Goal: Task Accomplishment & Management: Complete application form

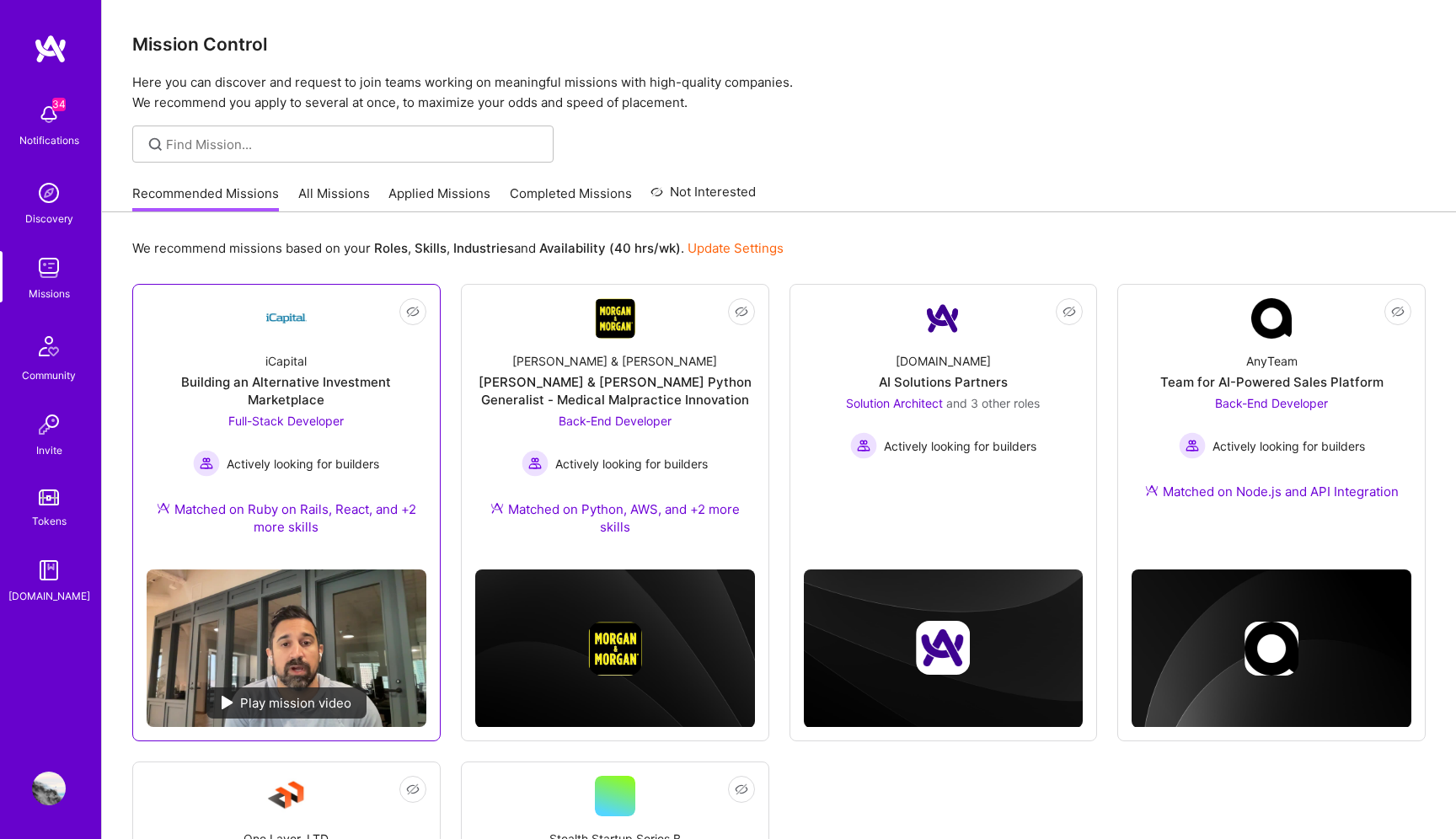
click at [317, 409] on div "iCapital Building an Alternative Investment Marketplace Full-Stack Developer Ac…" at bounding box center [286, 447] width 279 height 217
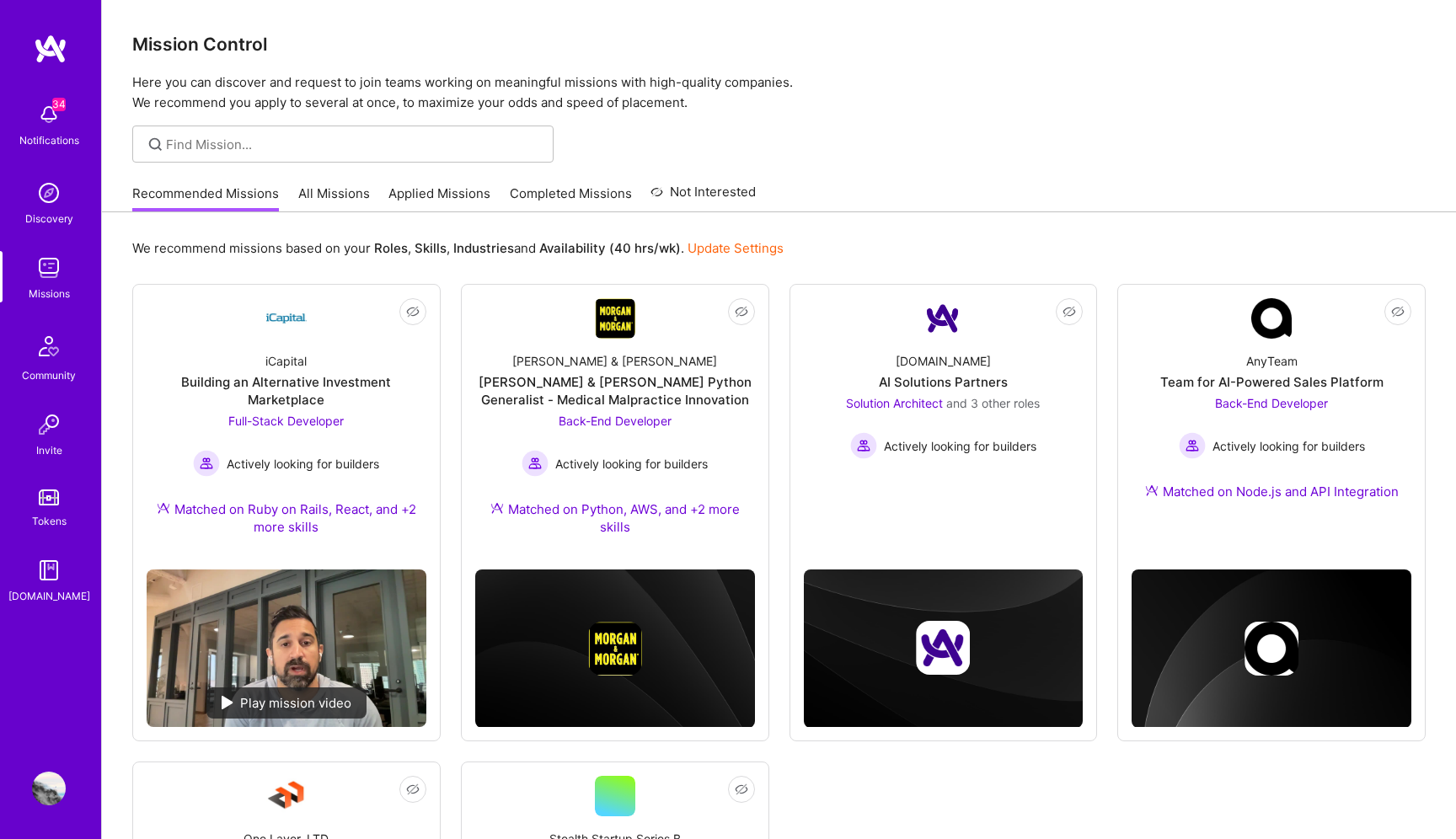
click at [926, 153] on div at bounding box center [779, 144] width 1354 height 37
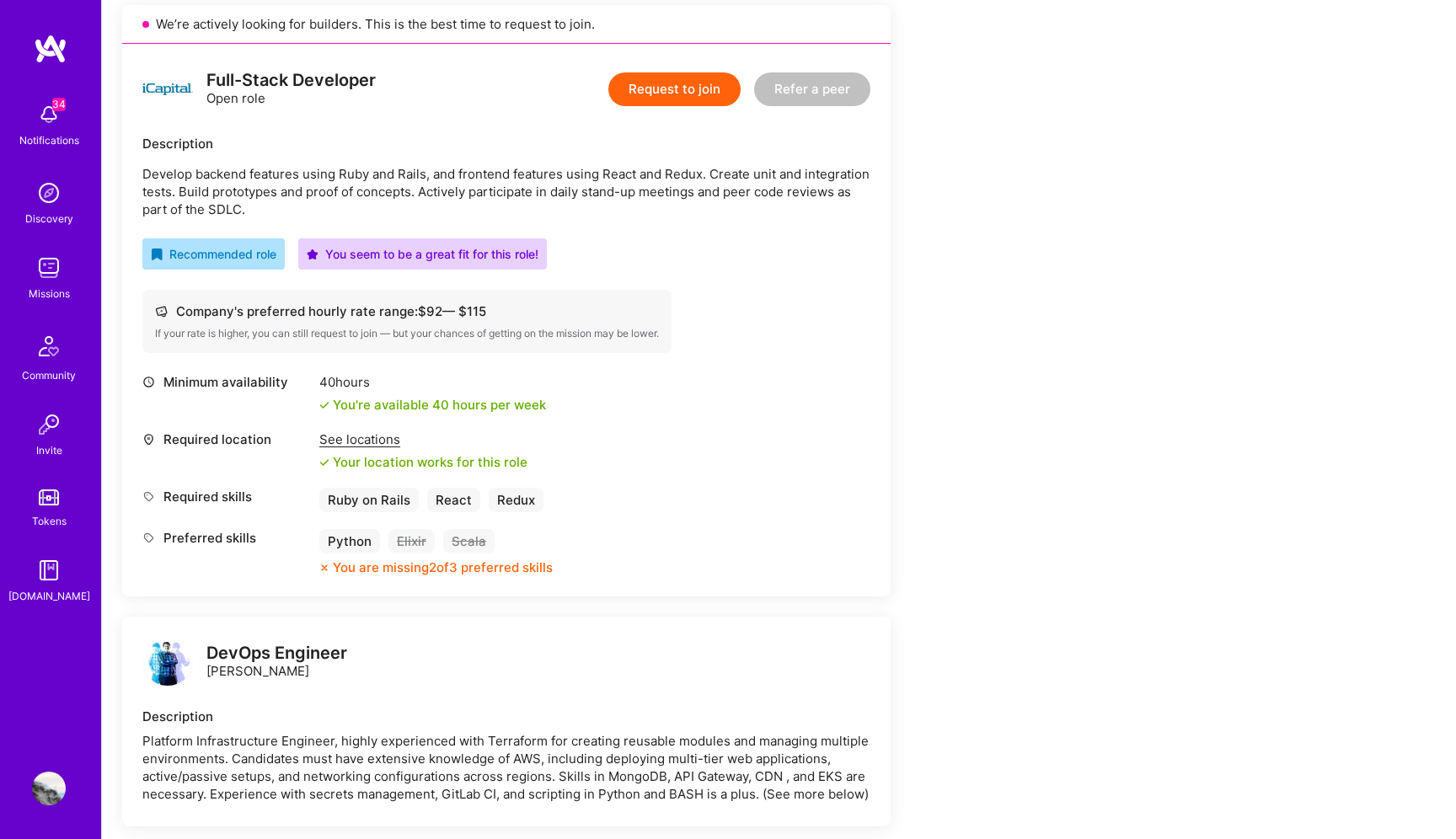
scroll to position [161, 0]
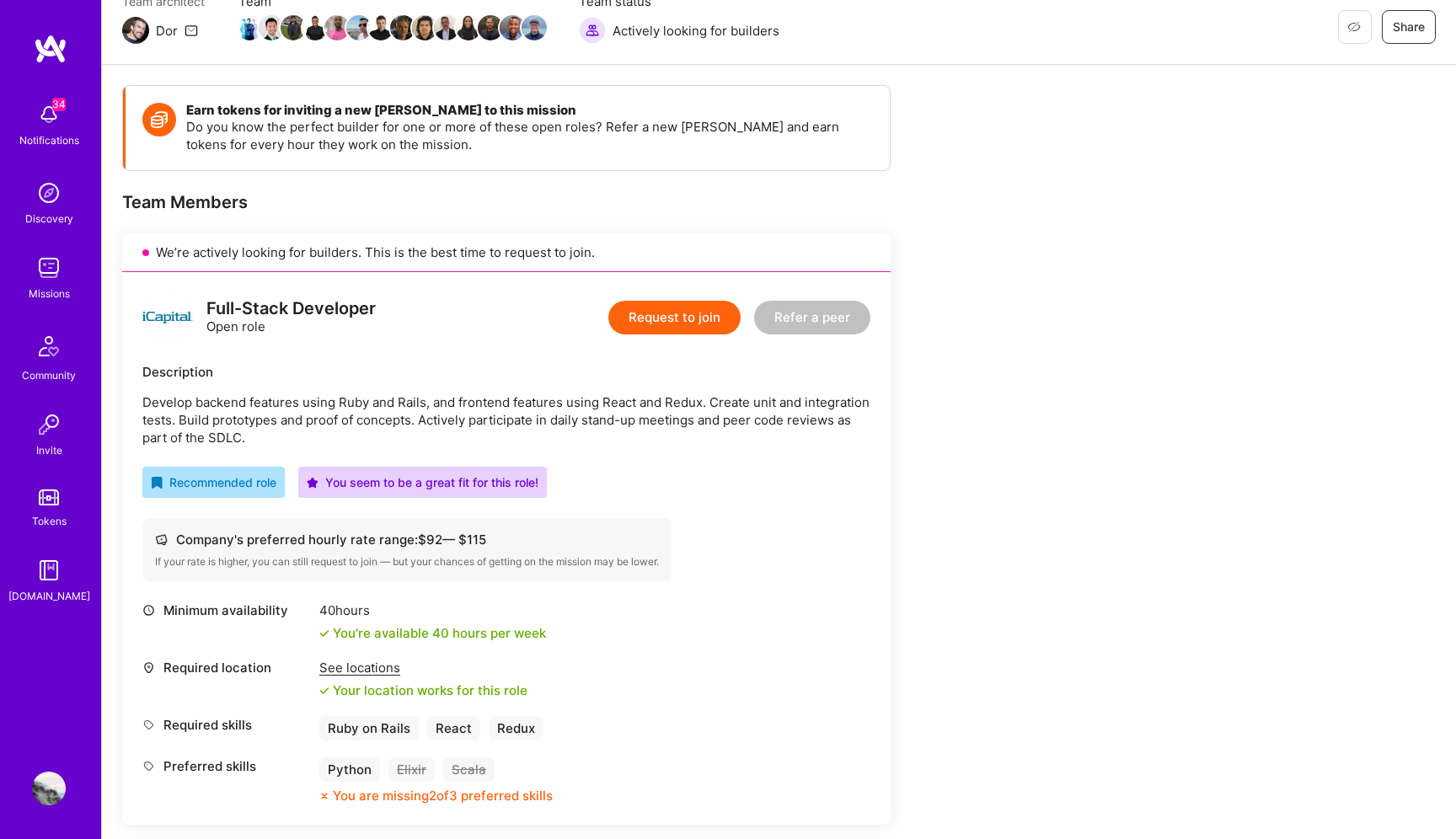
click at [670, 303] on button "Request to join" at bounding box center [674, 318] width 132 height 34
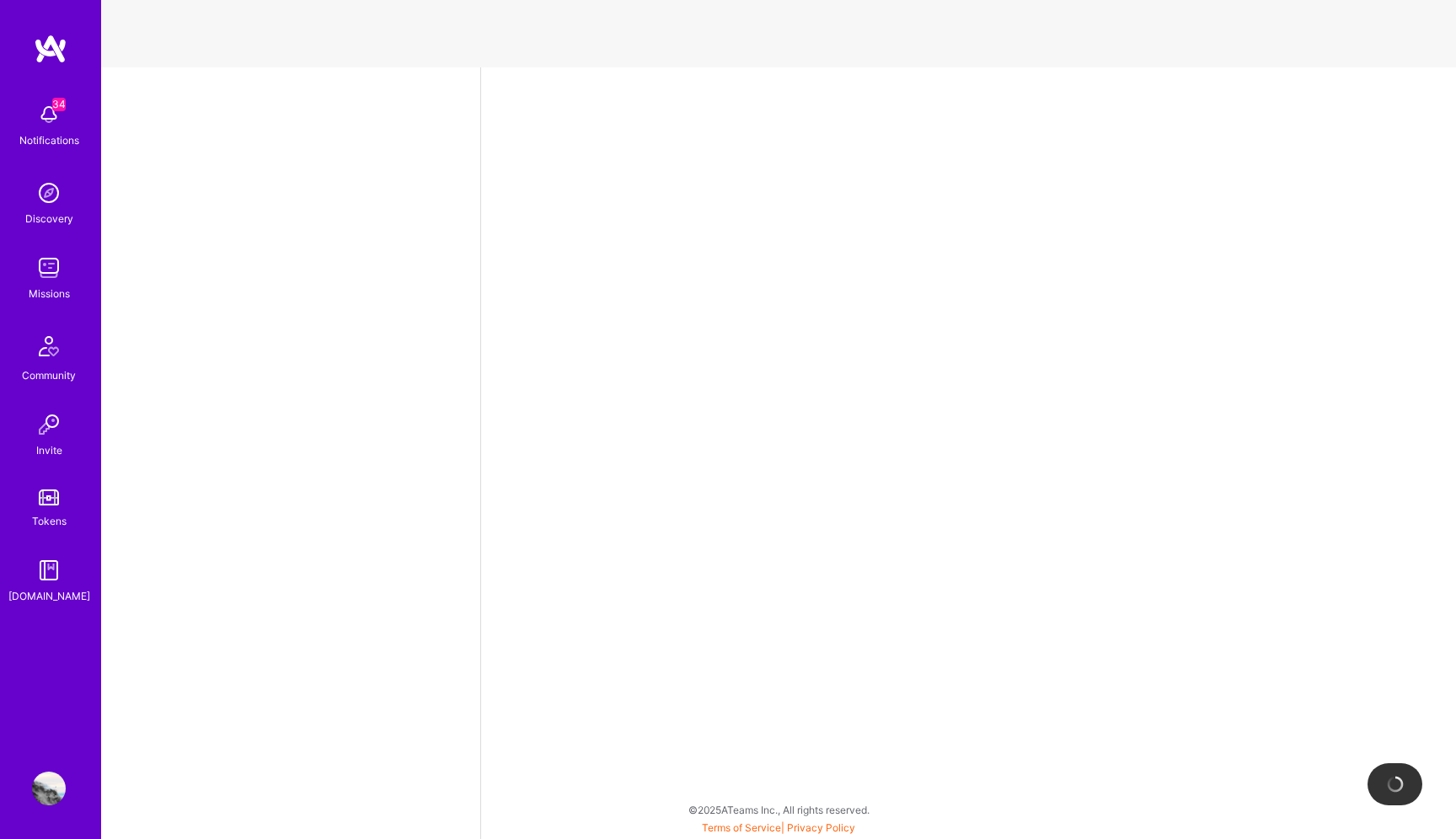
select select "US"
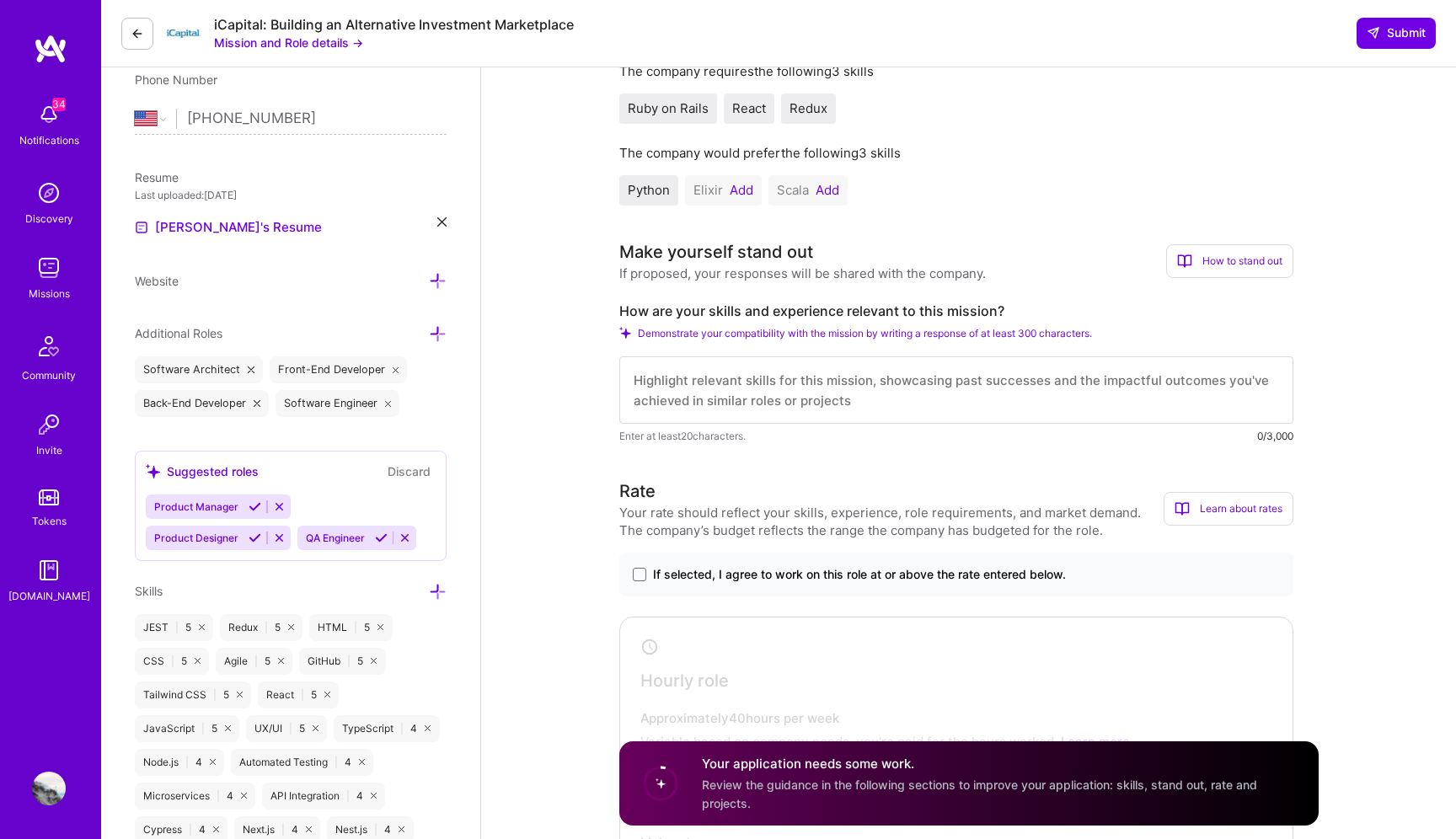
scroll to position [445, 0]
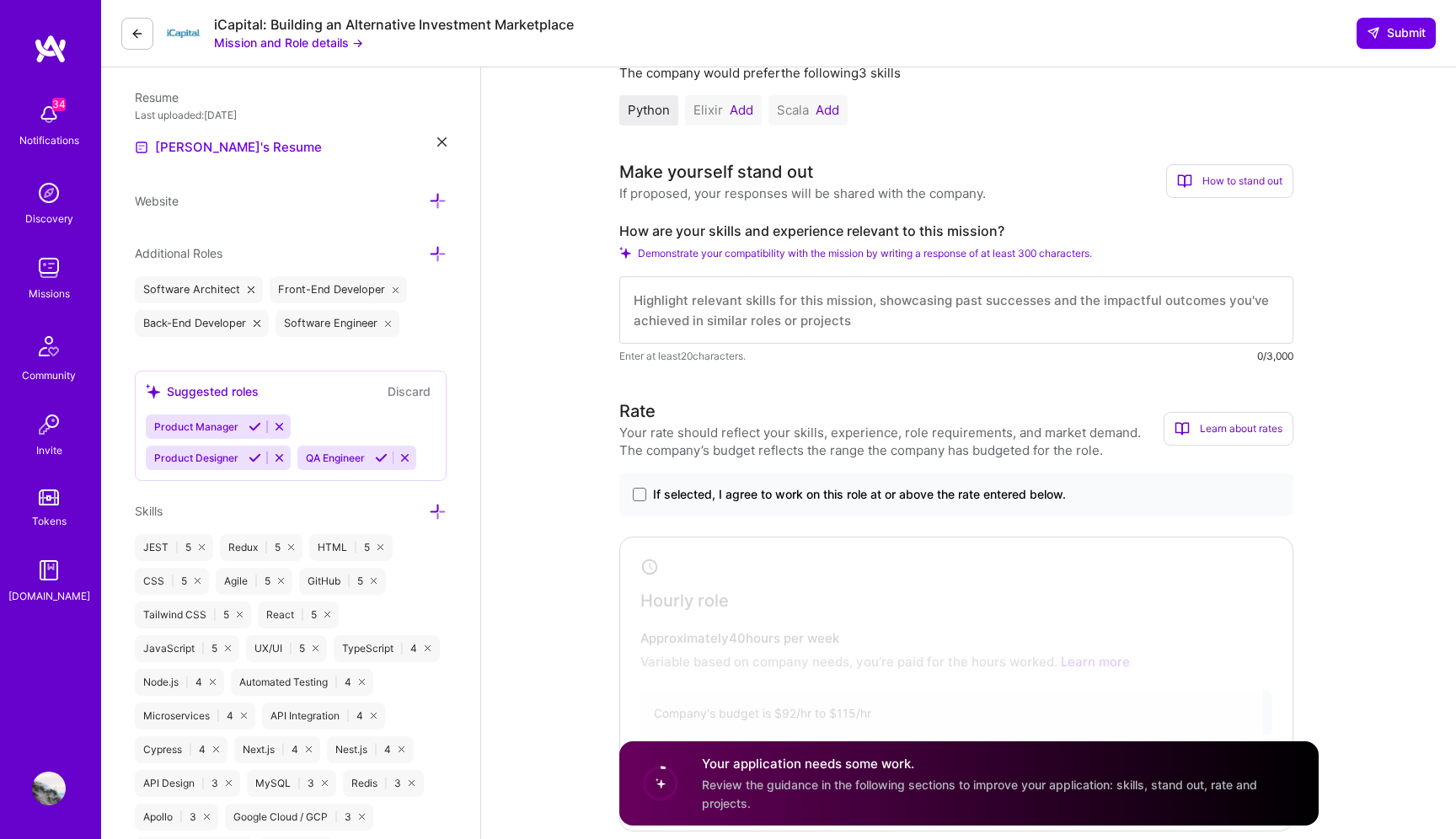
click at [721, 298] on textarea at bounding box center [956, 309] width 674 height 67
type textarea "I"
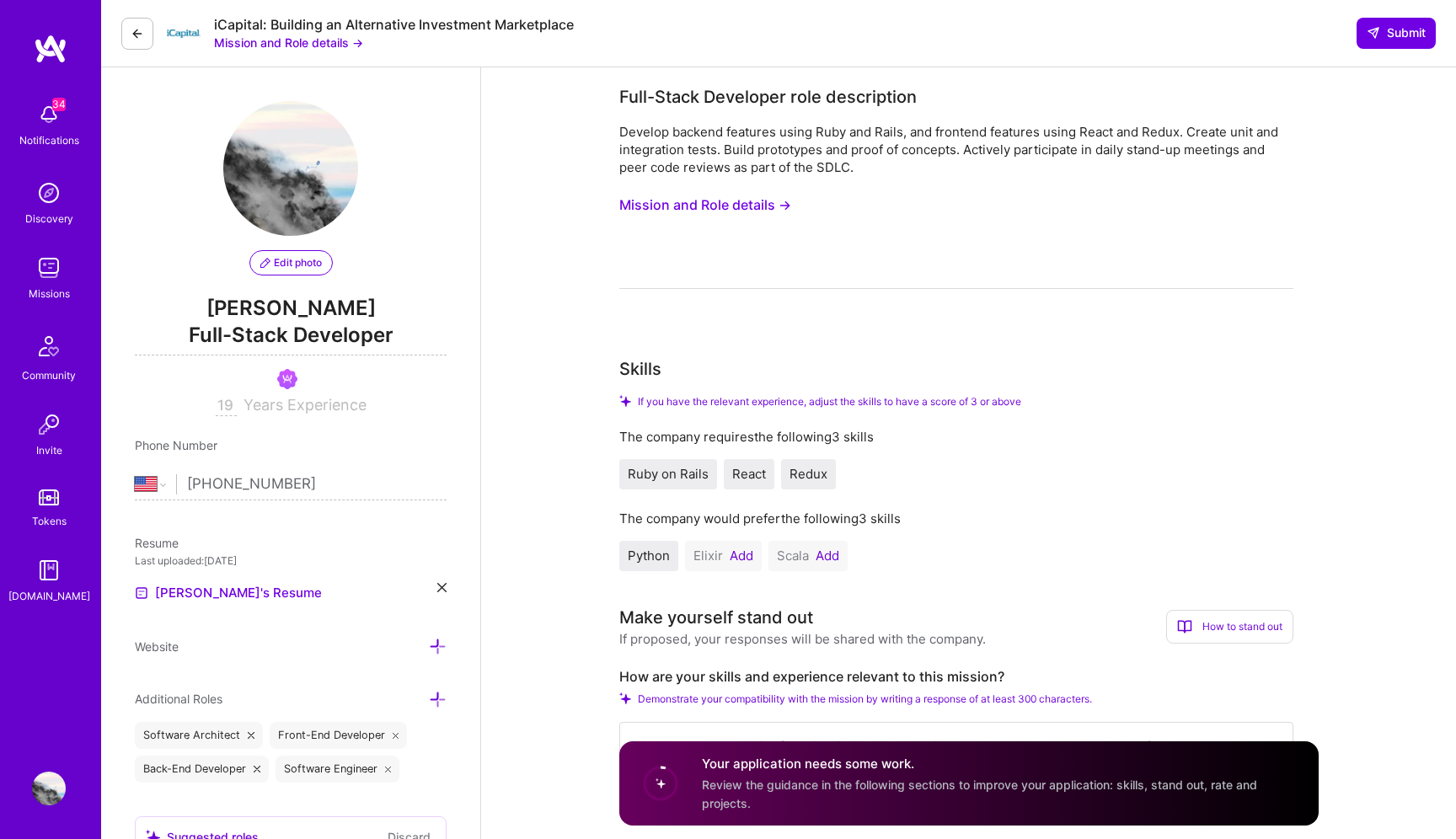
click at [129, 28] on button at bounding box center [137, 34] width 32 height 32
click at [273, 483] on input "+1 612 801 4845" at bounding box center [317, 484] width 260 height 49
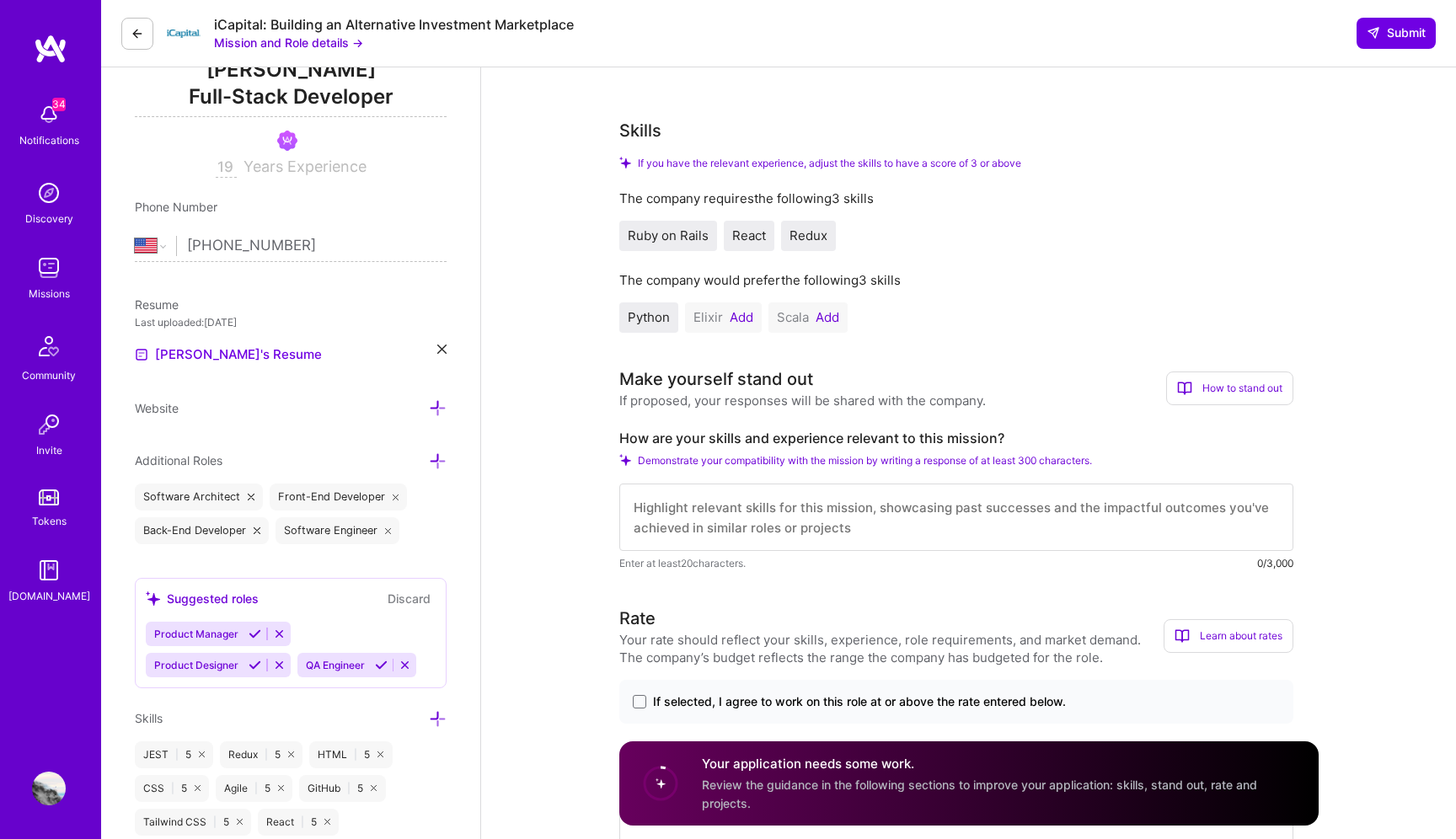
scroll to position [357, 0]
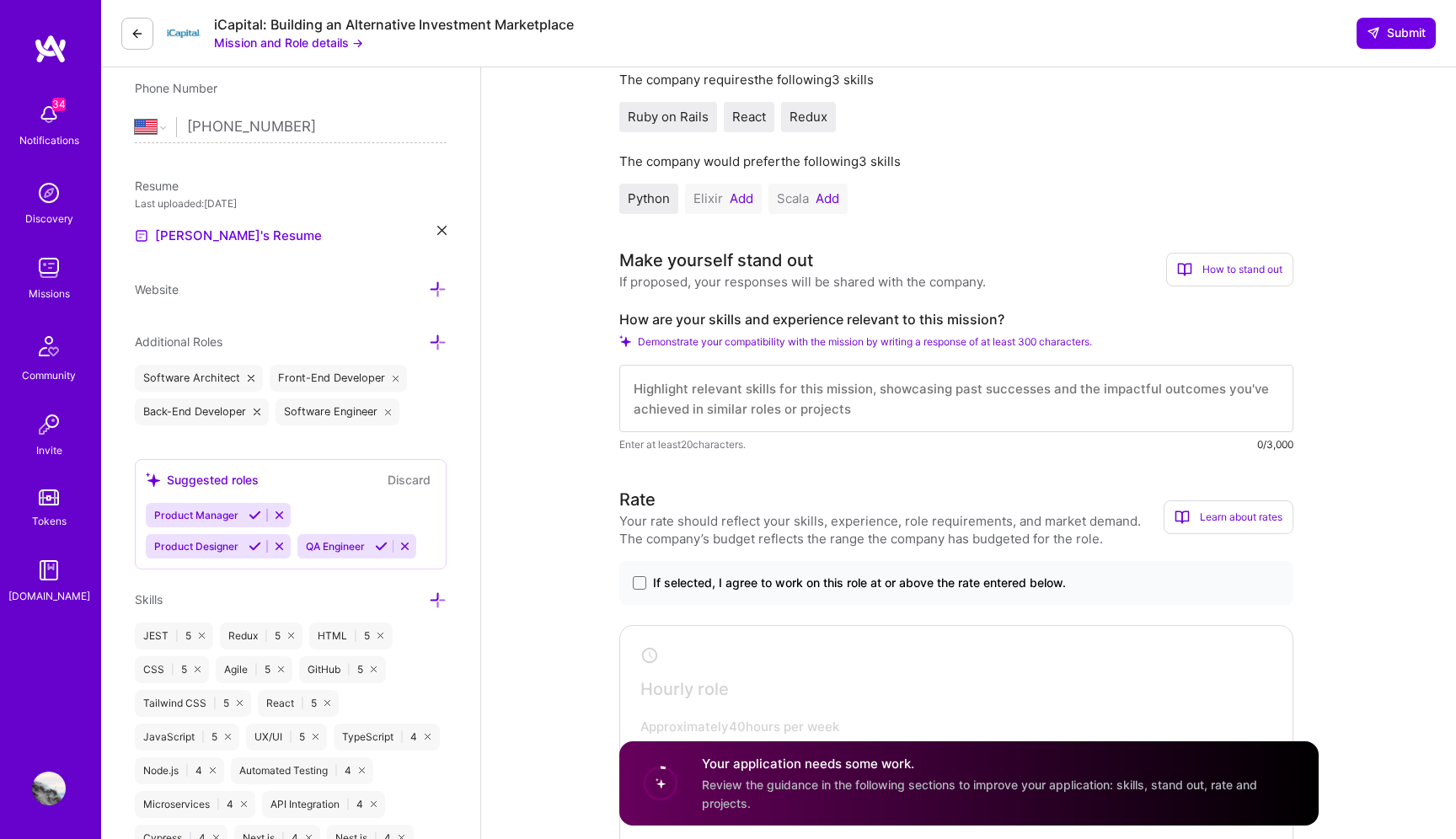
click at [716, 417] on textarea at bounding box center [956, 398] width 674 height 67
type textarea "I have expe"
type textarea "I have extensive experience working with React, Redux, and various back-end tec…"
click at [658, 600] on div "If selected, I agree to work on this role at or above the rate entered below." at bounding box center [956, 583] width 674 height 43
click at [658, 593] on div "If selected, I agree to work on this role at or above the rate entered below." at bounding box center [956, 583] width 674 height 43
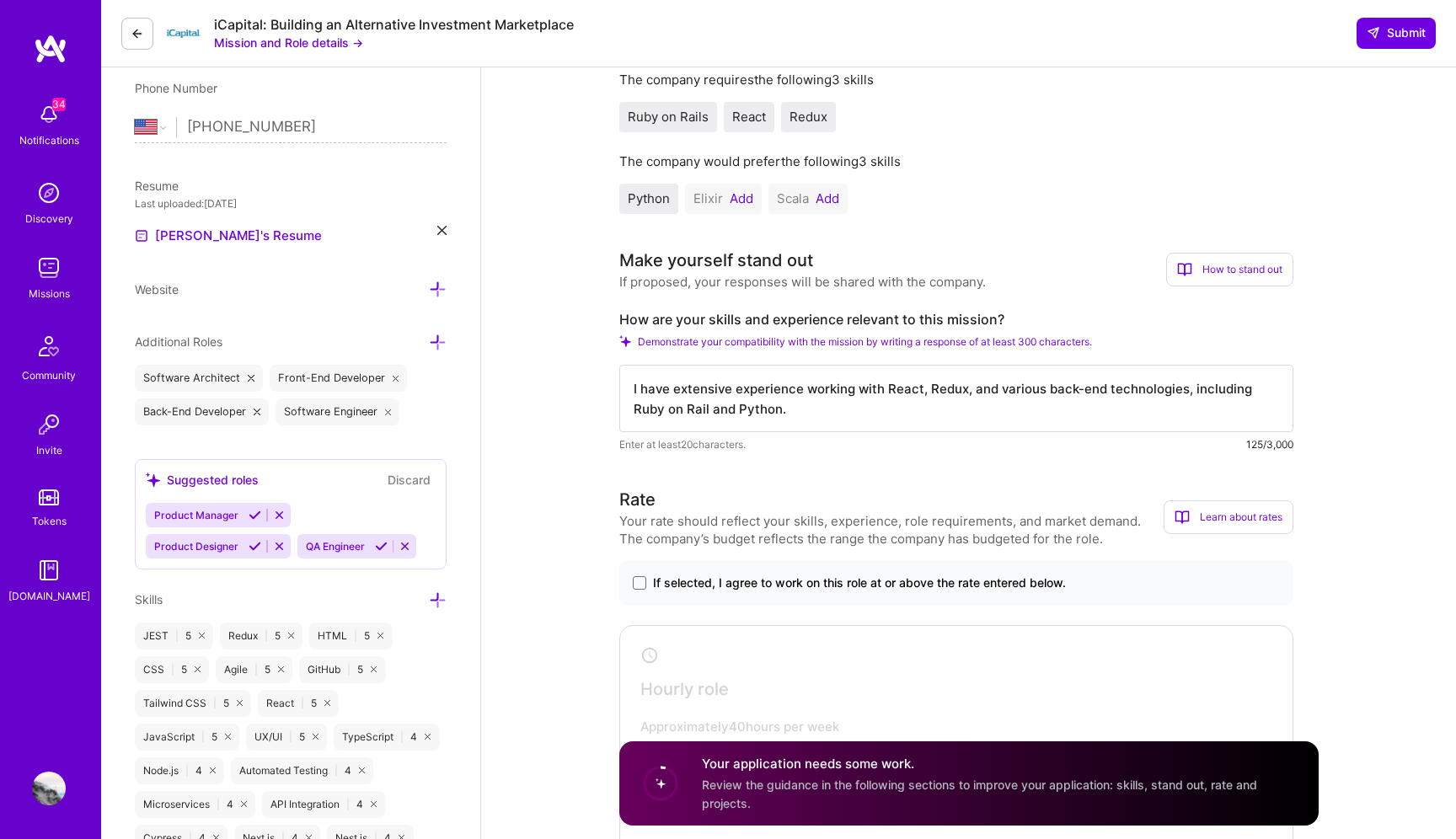
click at [658, 593] on div "If selected, I agree to work on this role at or above the rate entered below." at bounding box center [956, 583] width 674 height 43
click at [658, 581] on span "If selected, I agree to work on this role at or above the rate entered below." at bounding box center [859, 583] width 413 height 17
click at [0, 0] on input "If selected, I agree to work on this role at or above the rate entered below." at bounding box center [0, 0] width 0 height 0
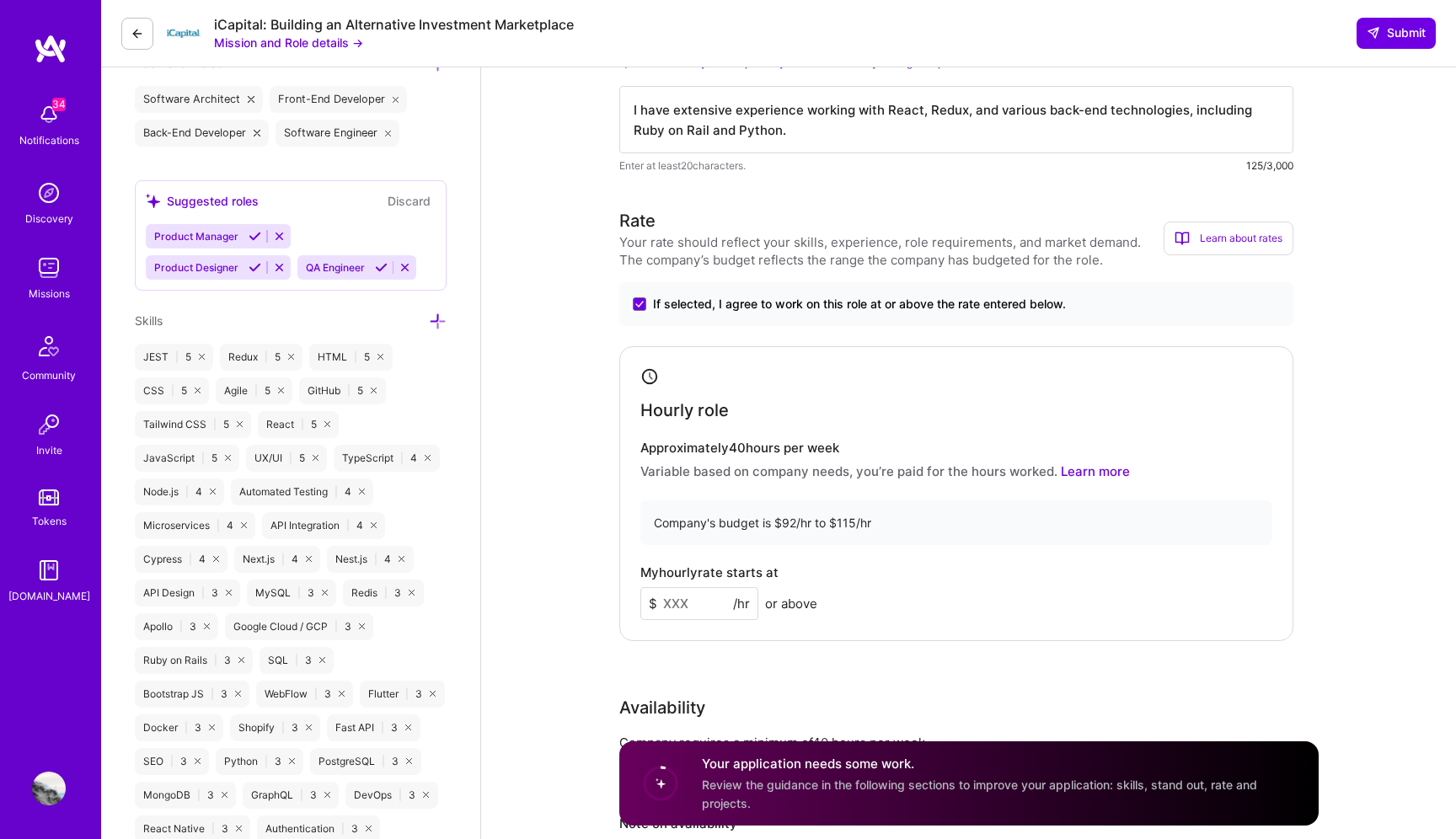
scroll to position [683, 0]
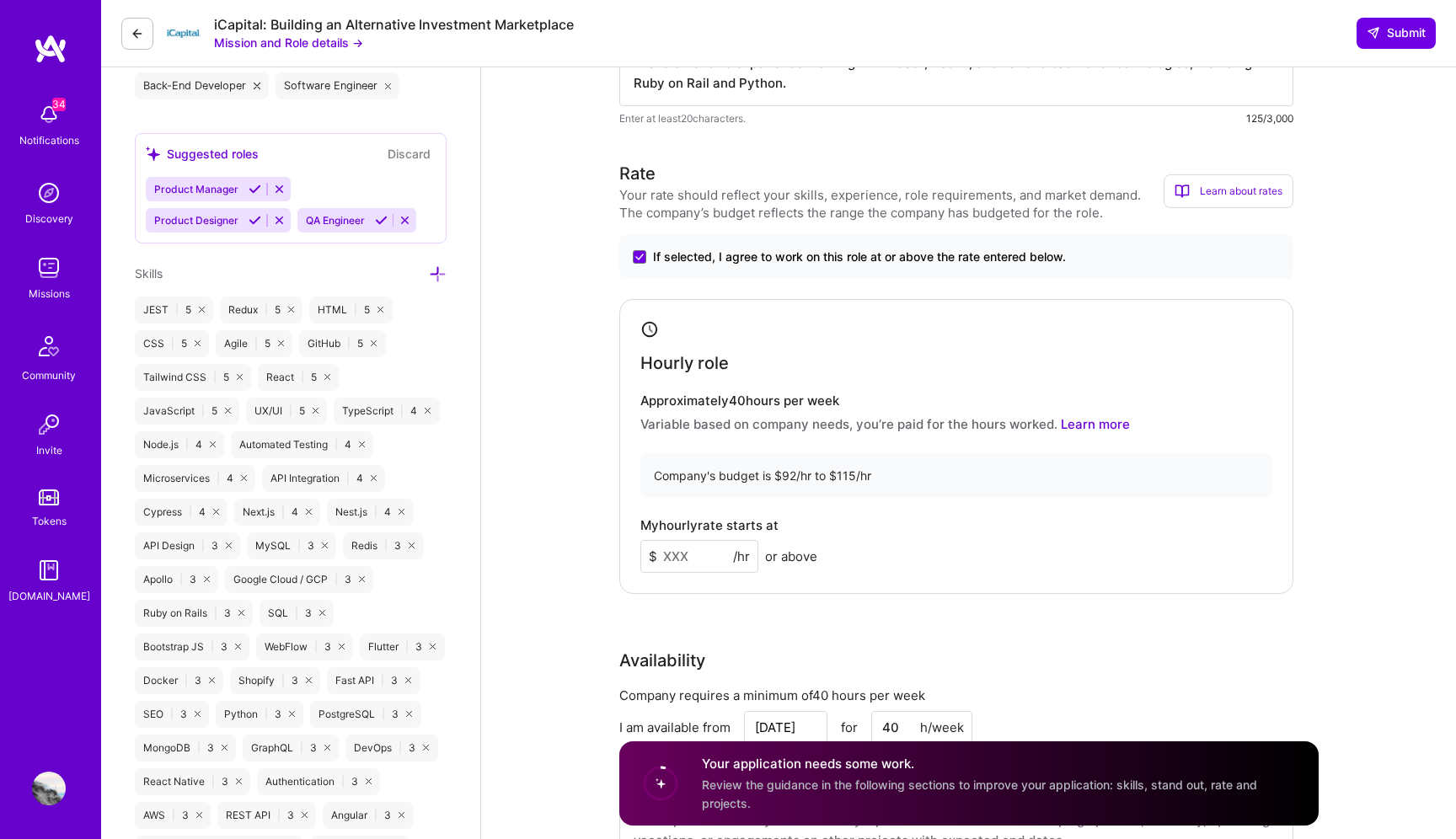
click at [705, 550] on input at bounding box center [699, 556] width 118 height 33
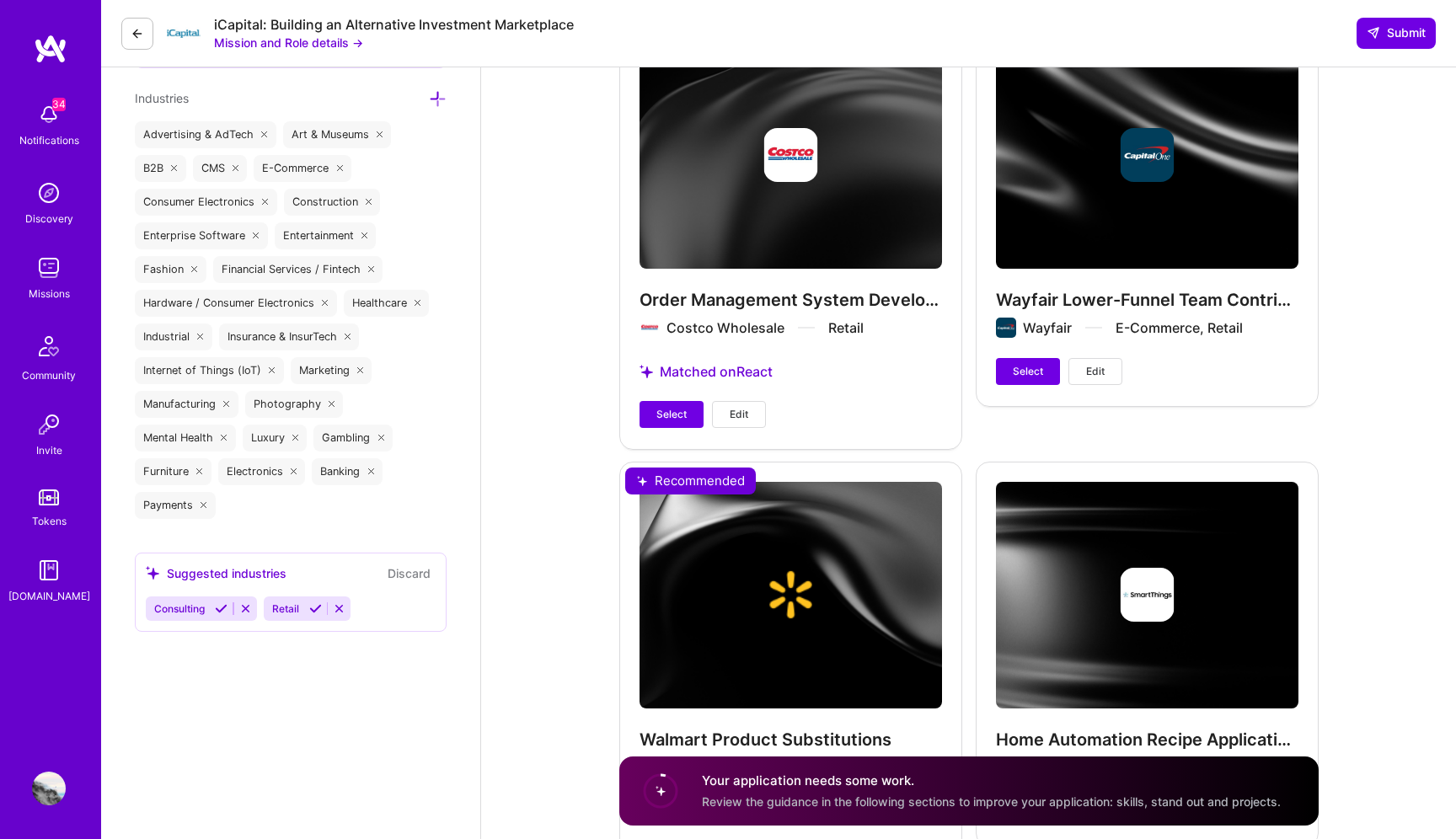
scroll to position [1957, 0]
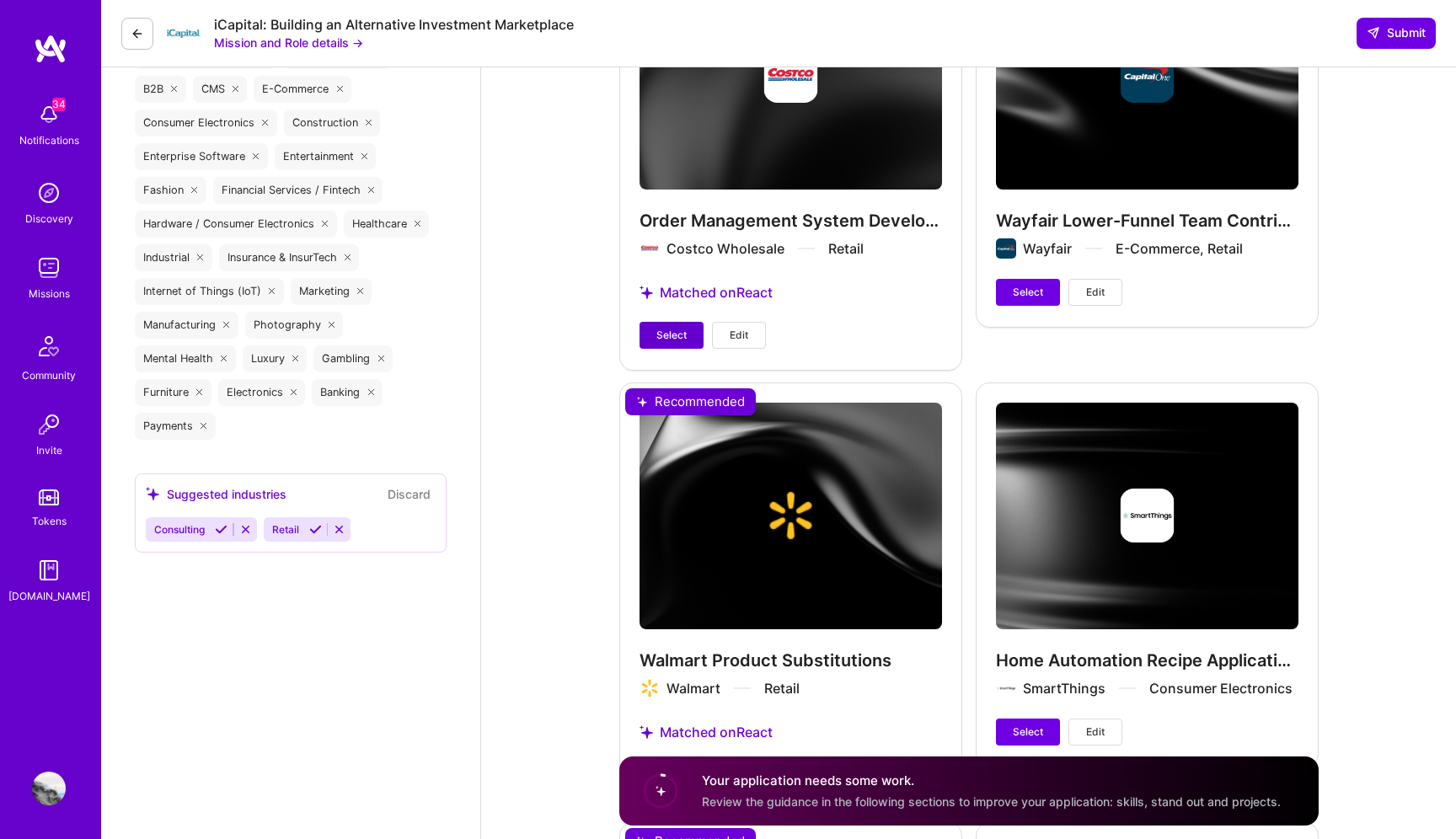
type input "105"
click at [653, 330] on button "Select" at bounding box center [671, 336] width 64 height 27
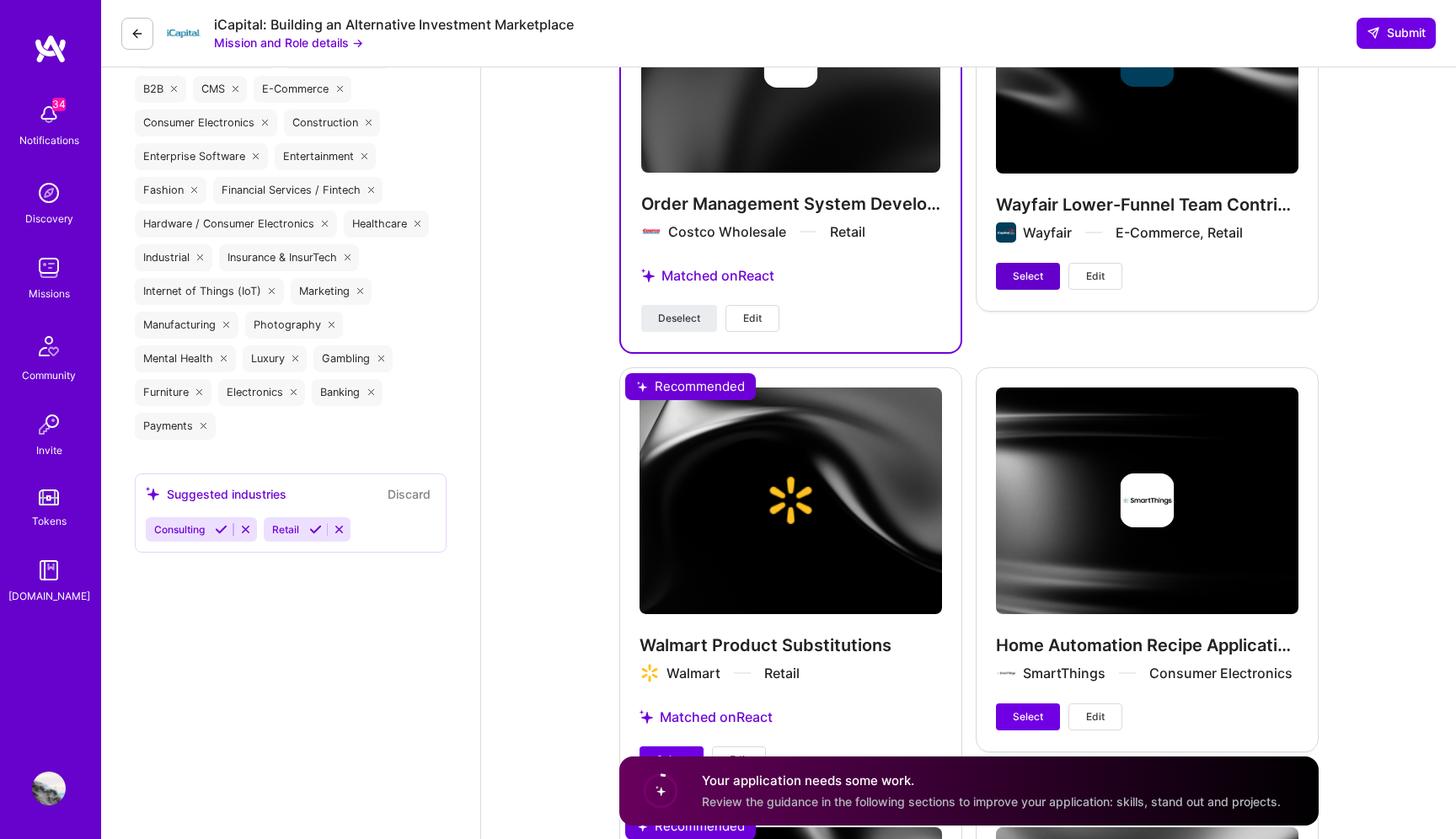
click at [1010, 276] on button "Select" at bounding box center [1027, 277] width 64 height 27
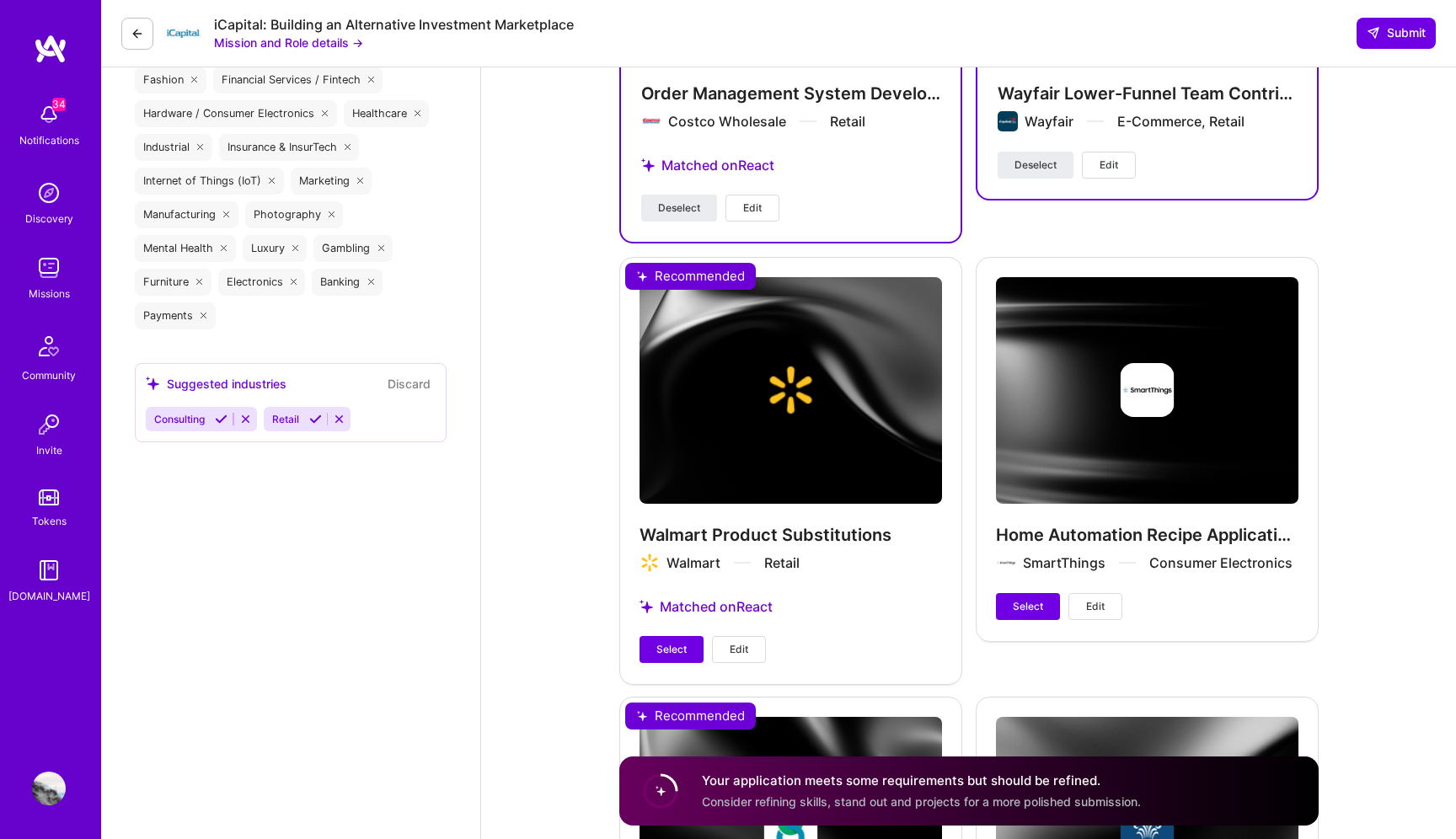
scroll to position [2107, 0]
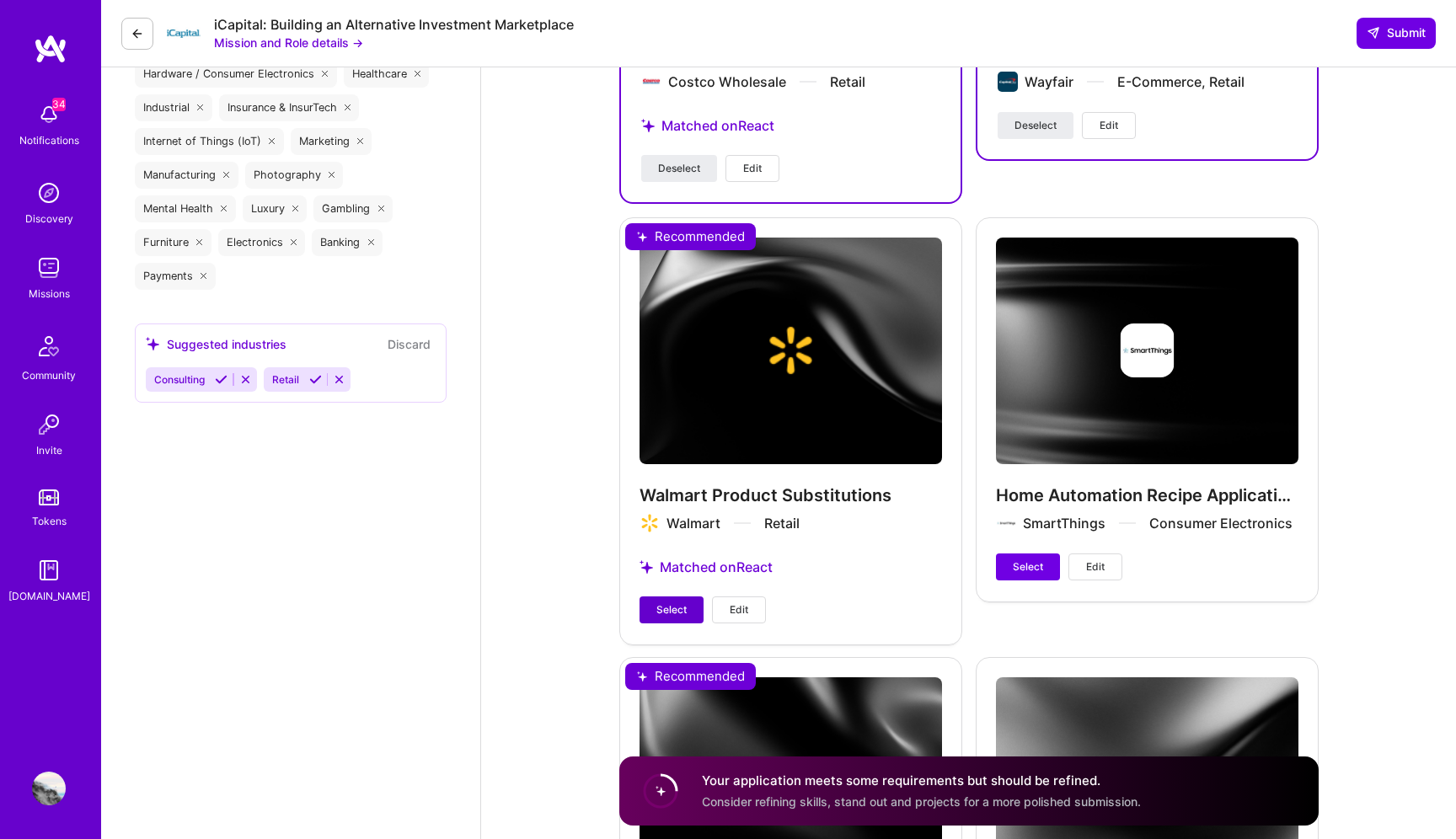
click at [698, 606] on button "Select" at bounding box center [671, 610] width 64 height 27
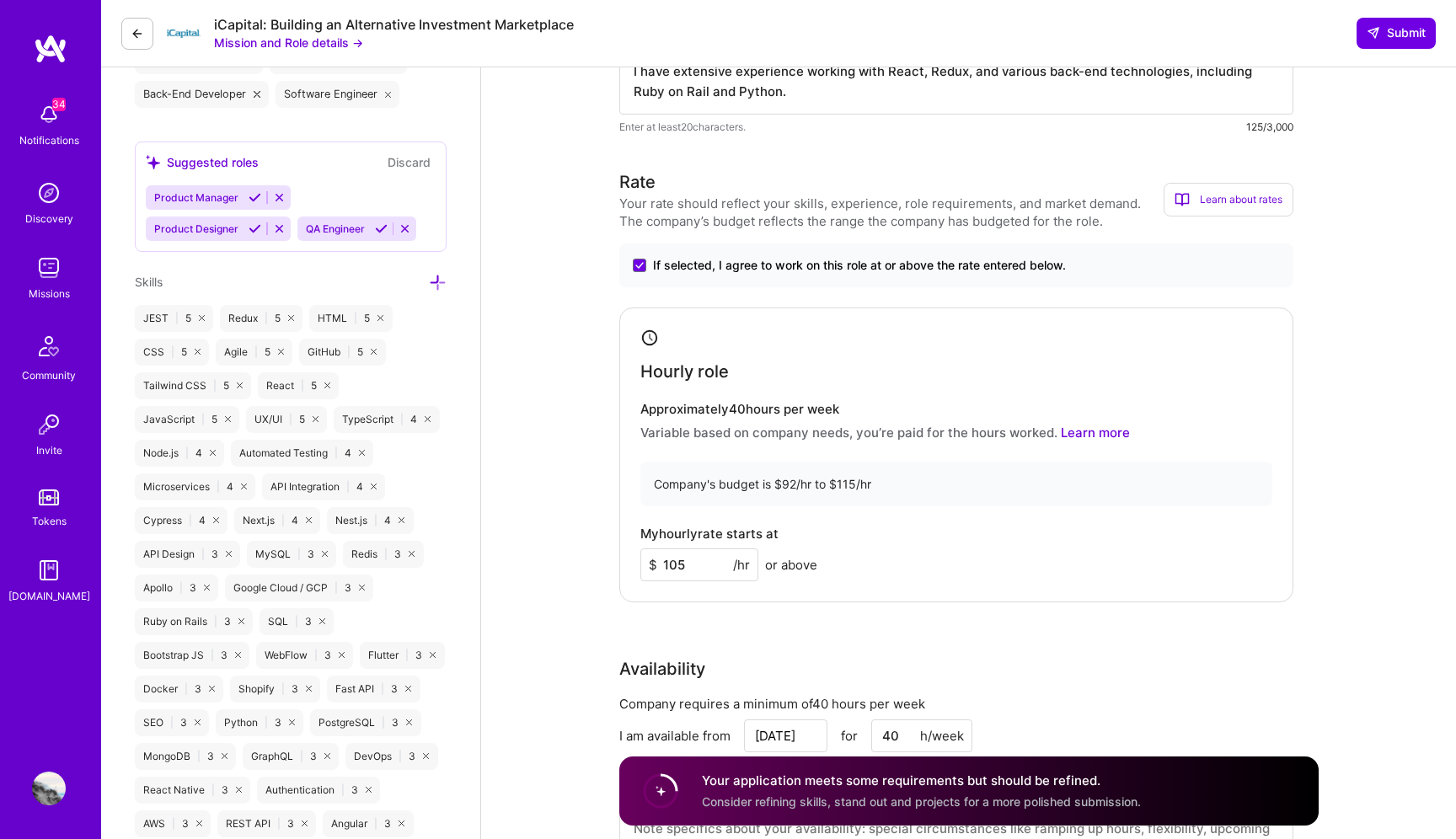
scroll to position [0, 0]
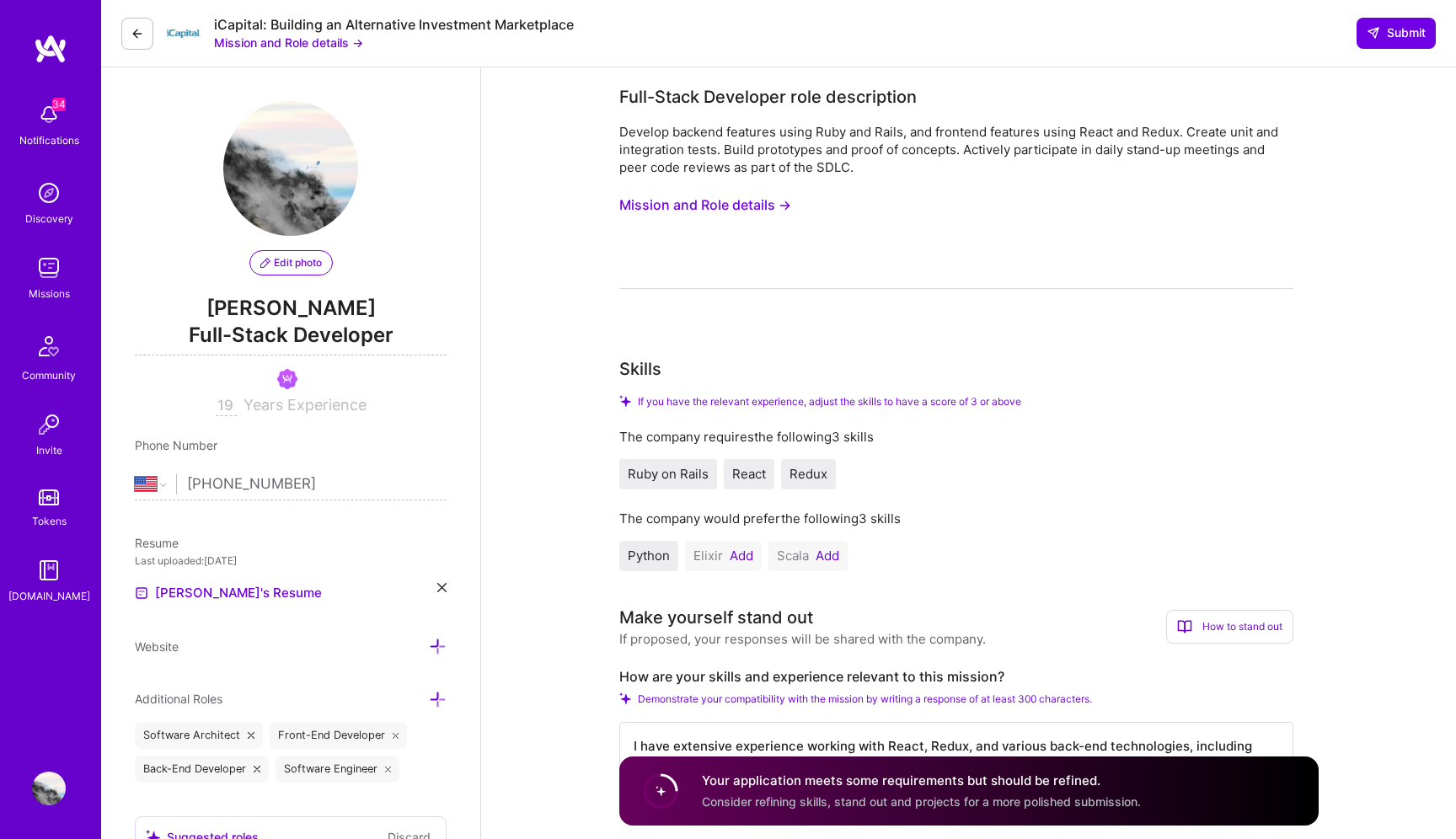
click at [666, 393] on div "Skills If you have the relevant experience, adjust the skills to have a score o…" at bounding box center [956, 463] width 674 height 215
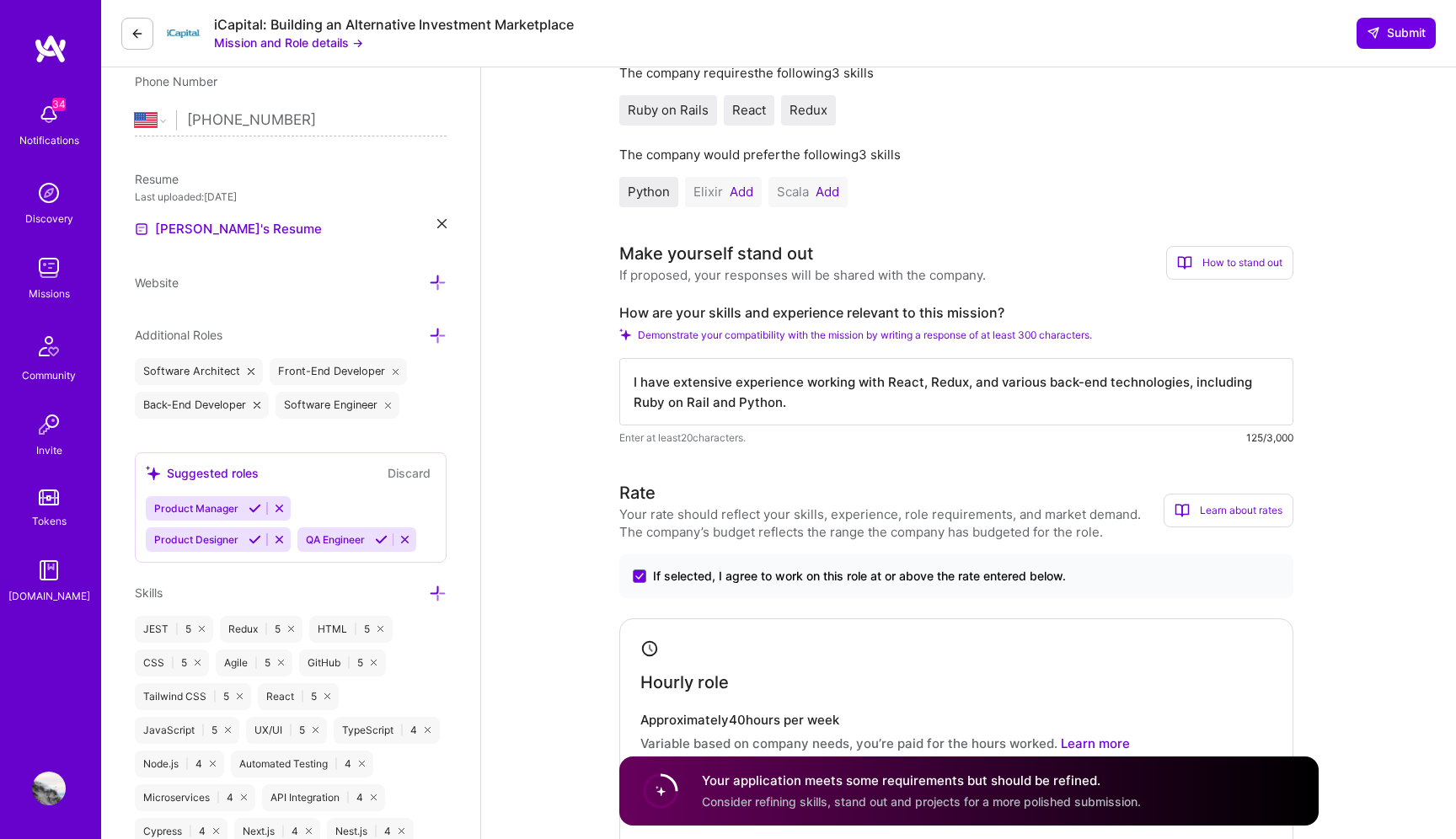
scroll to position [365, 0]
click at [862, 417] on textarea "I have extensive experience working with React, Redux, and various back-end tec…" at bounding box center [956, 389] width 674 height 67
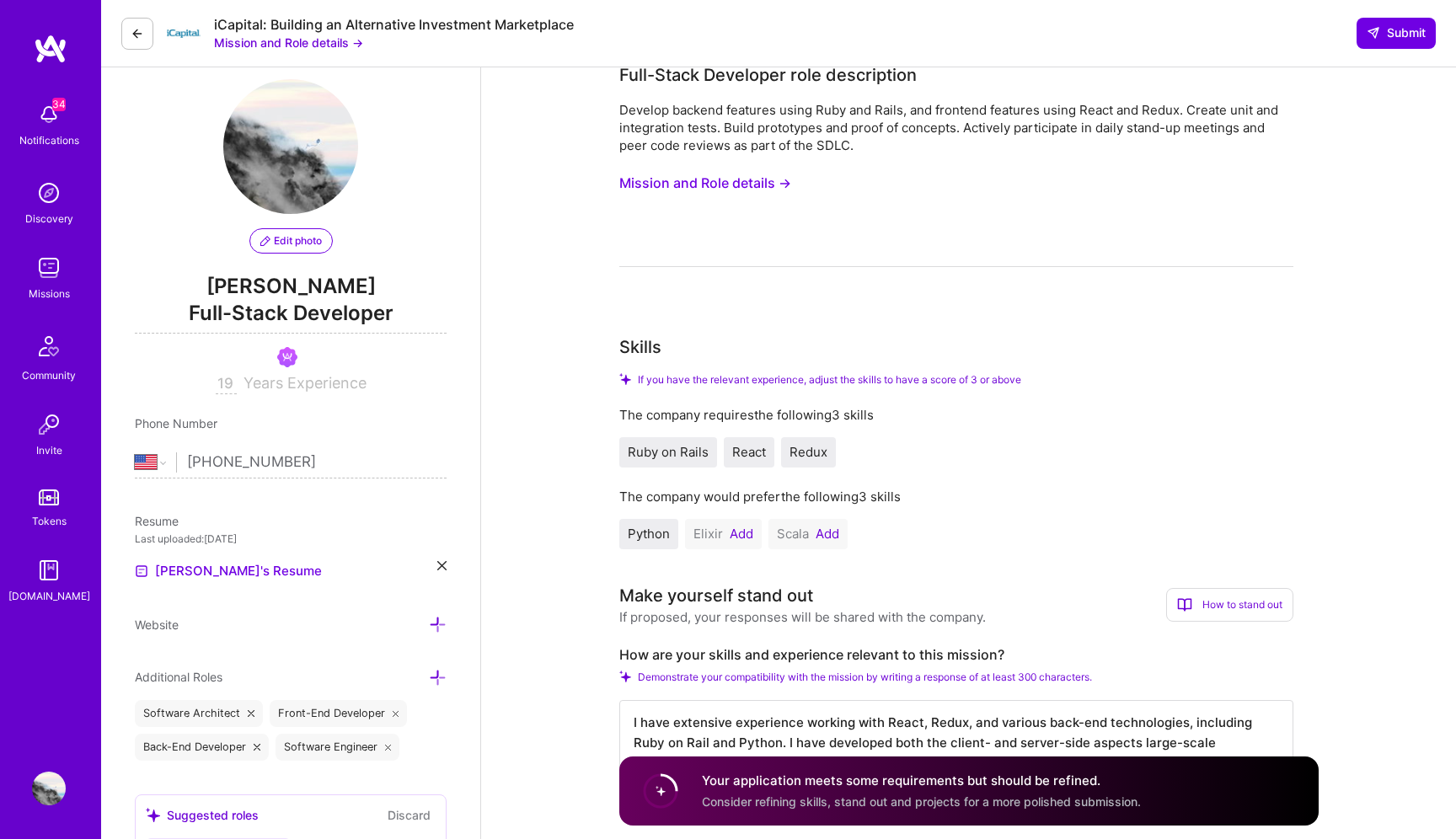
scroll to position [0, 0]
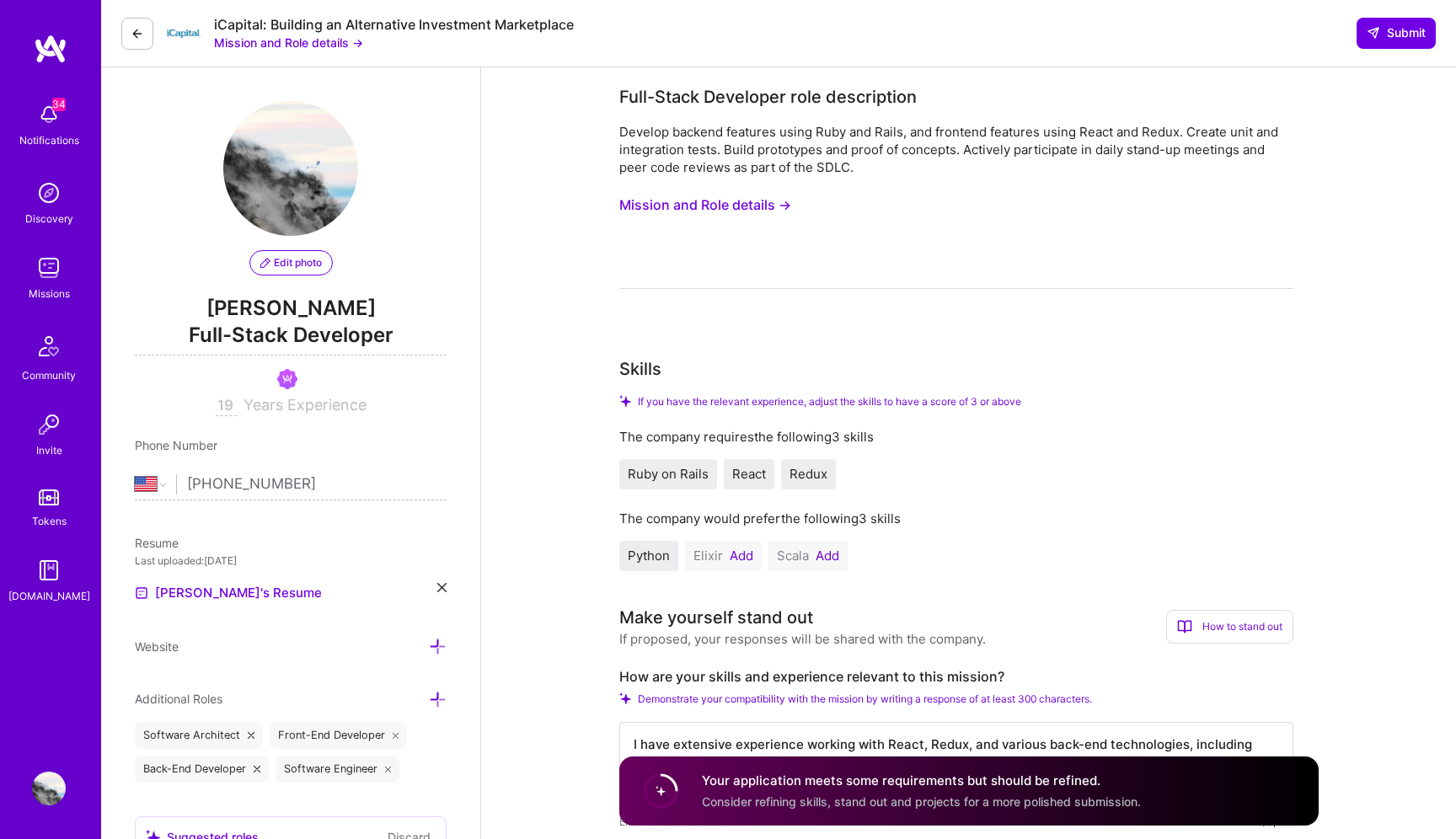
type textarea "I have extensive experience working with React, Redux, and various back-end tec…"
click at [1389, 50] on div "iCapital: Building an Alternative Investment Marketplace Mission and Role detai…" at bounding box center [779, 33] width 1355 height 67
click at [1389, 42] on button "Submit" at bounding box center [1396, 33] width 79 height 31
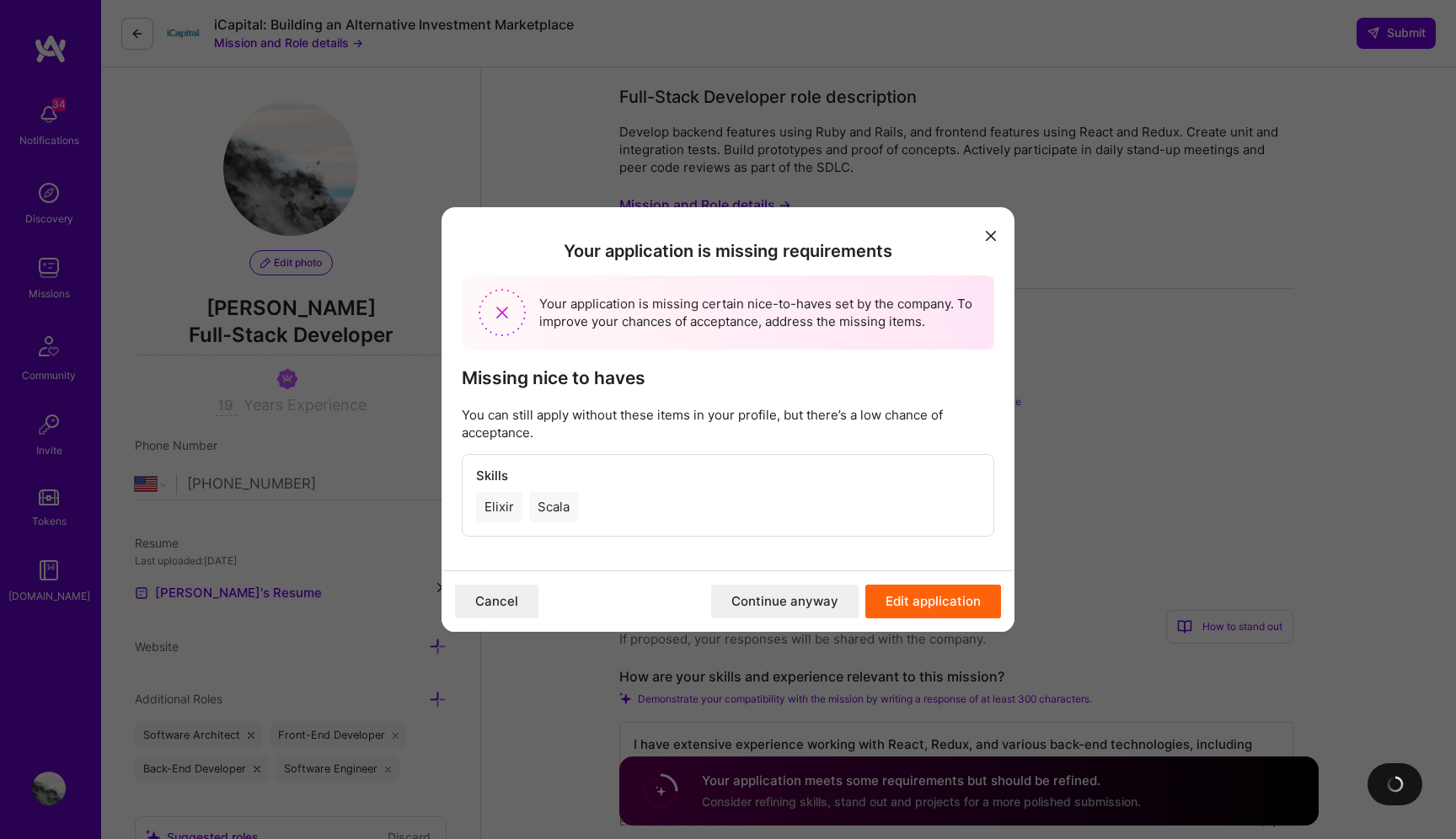
click at [791, 601] on button "Continue anyway" at bounding box center [785, 601] width 147 height 34
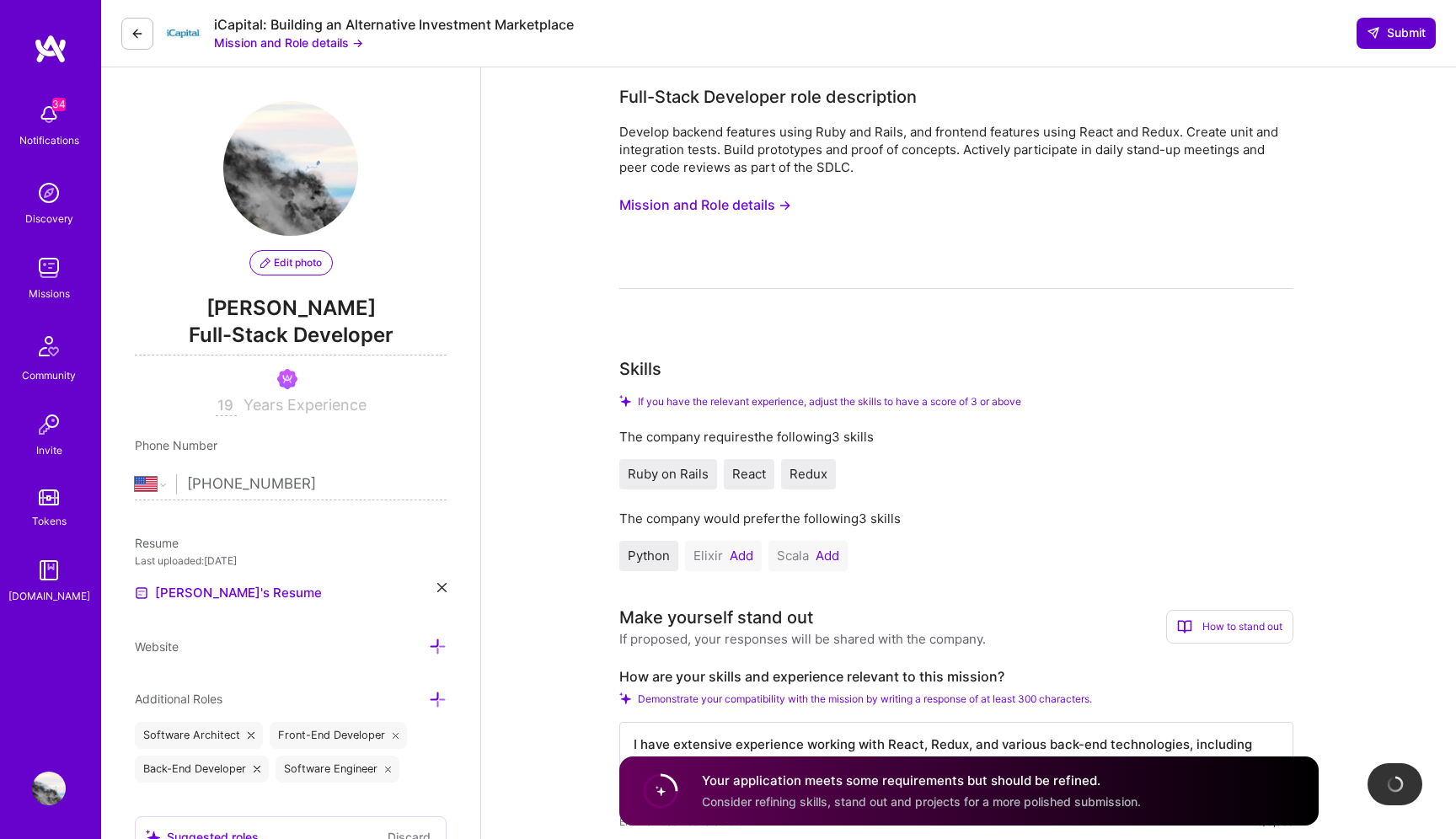
click at [1418, 30] on span "Submit" at bounding box center [1396, 33] width 59 height 17
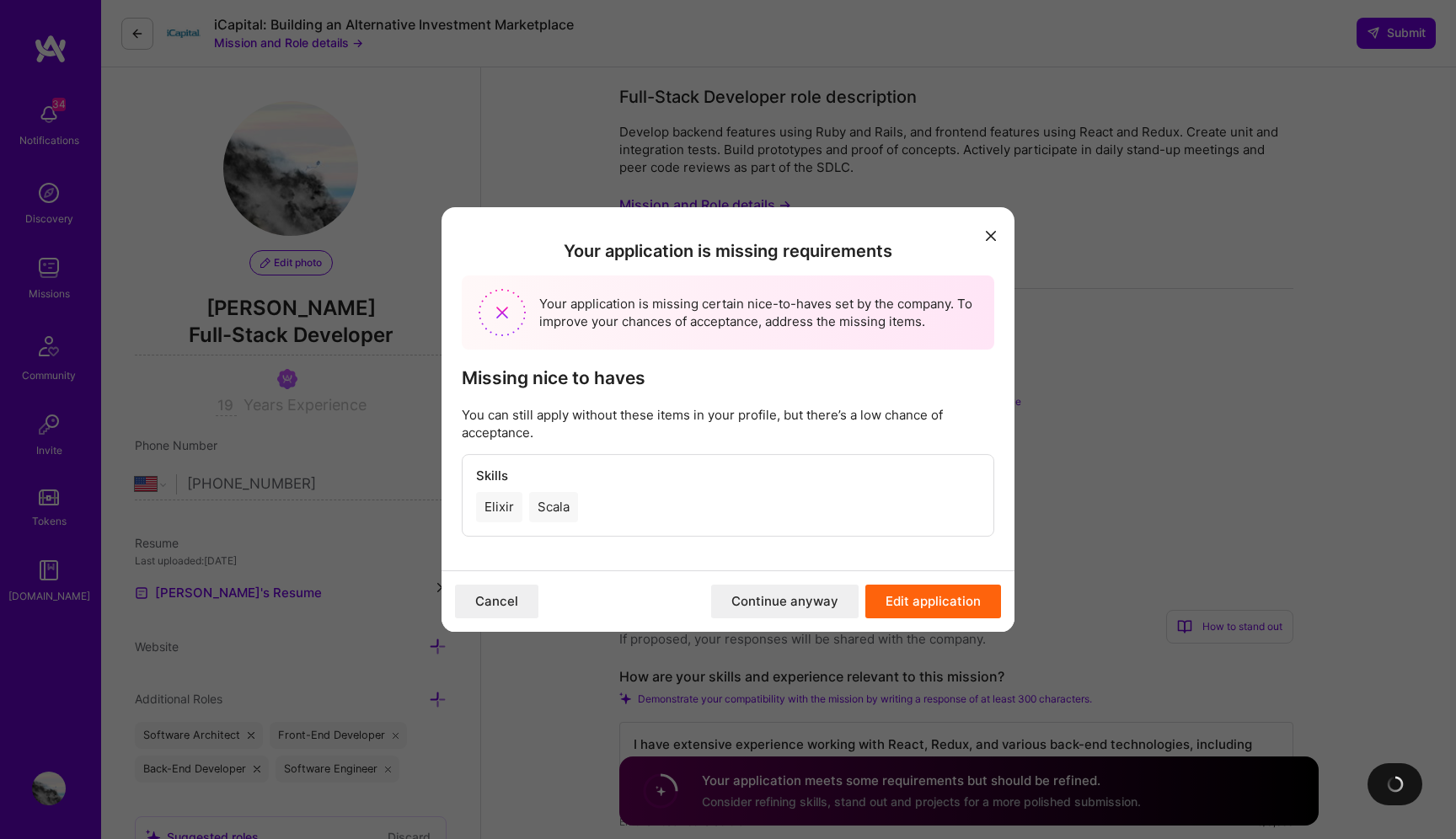
click at [800, 610] on button "Continue anyway" at bounding box center [785, 601] width 147 height 34
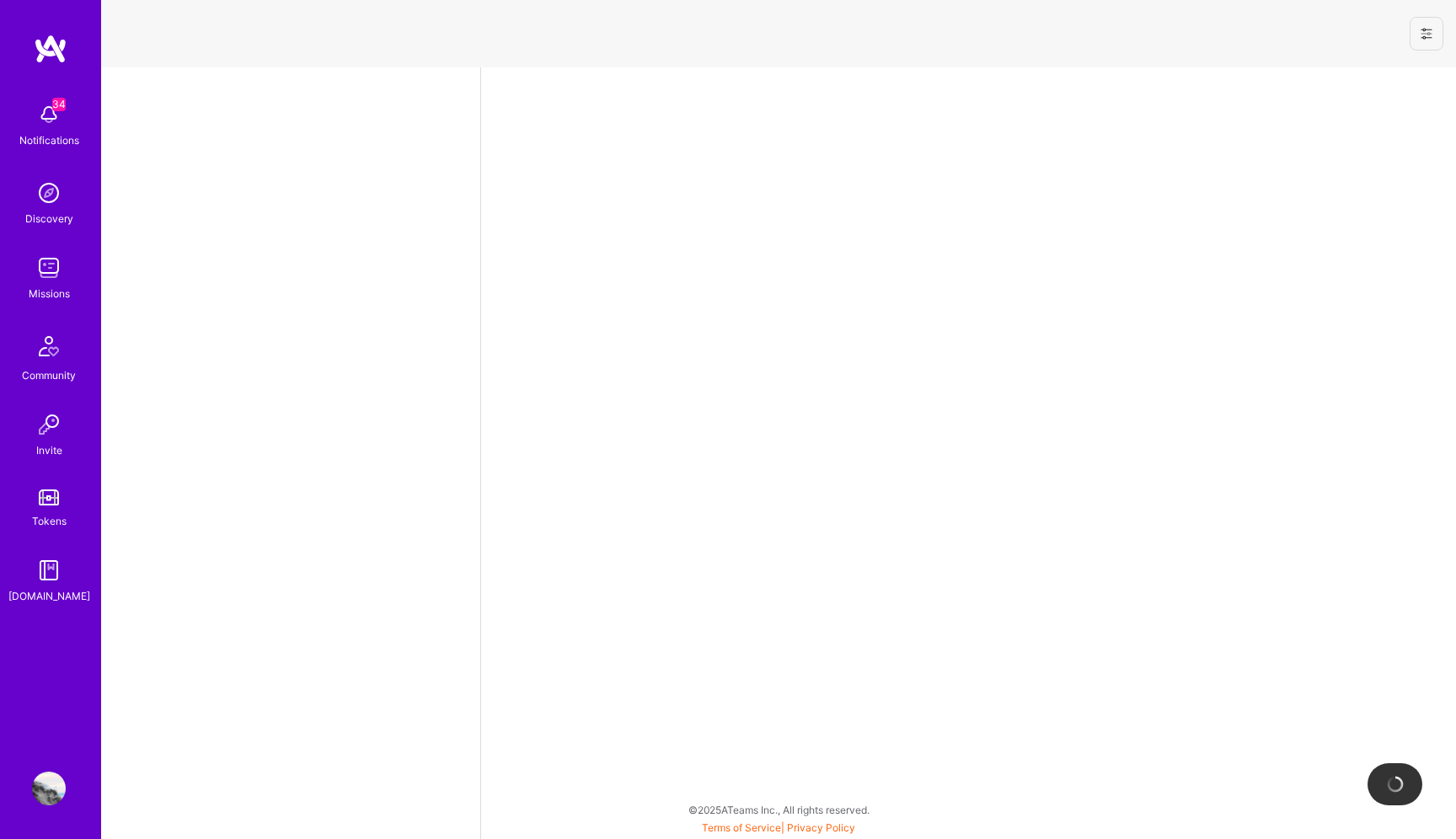
select select "US"
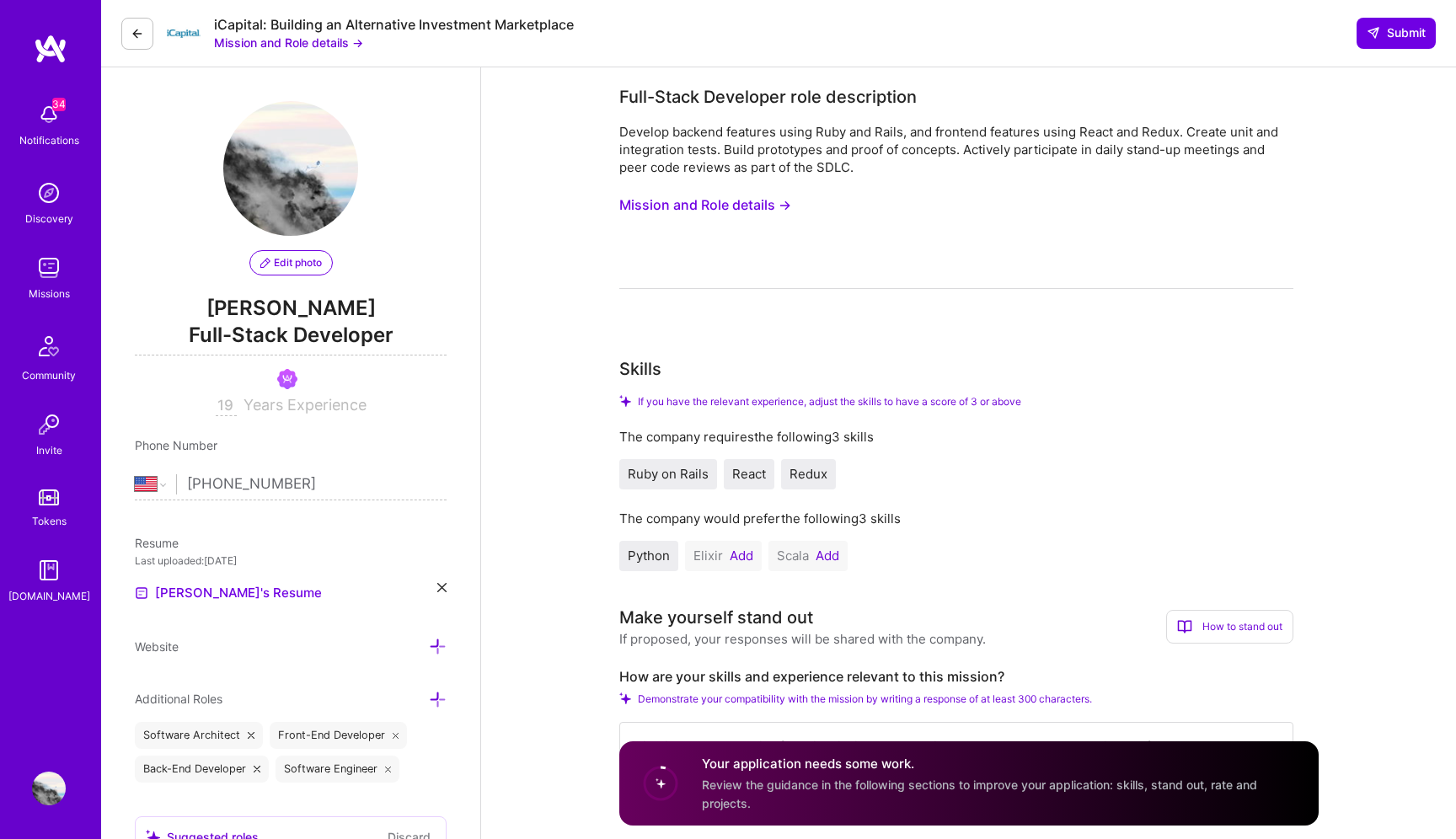
click at [1398, 48] on div "iCapital: Building an Alternative Investment Marketplace Mission and Role detai…" at bounding box center [779, 33] width 1355 height 67
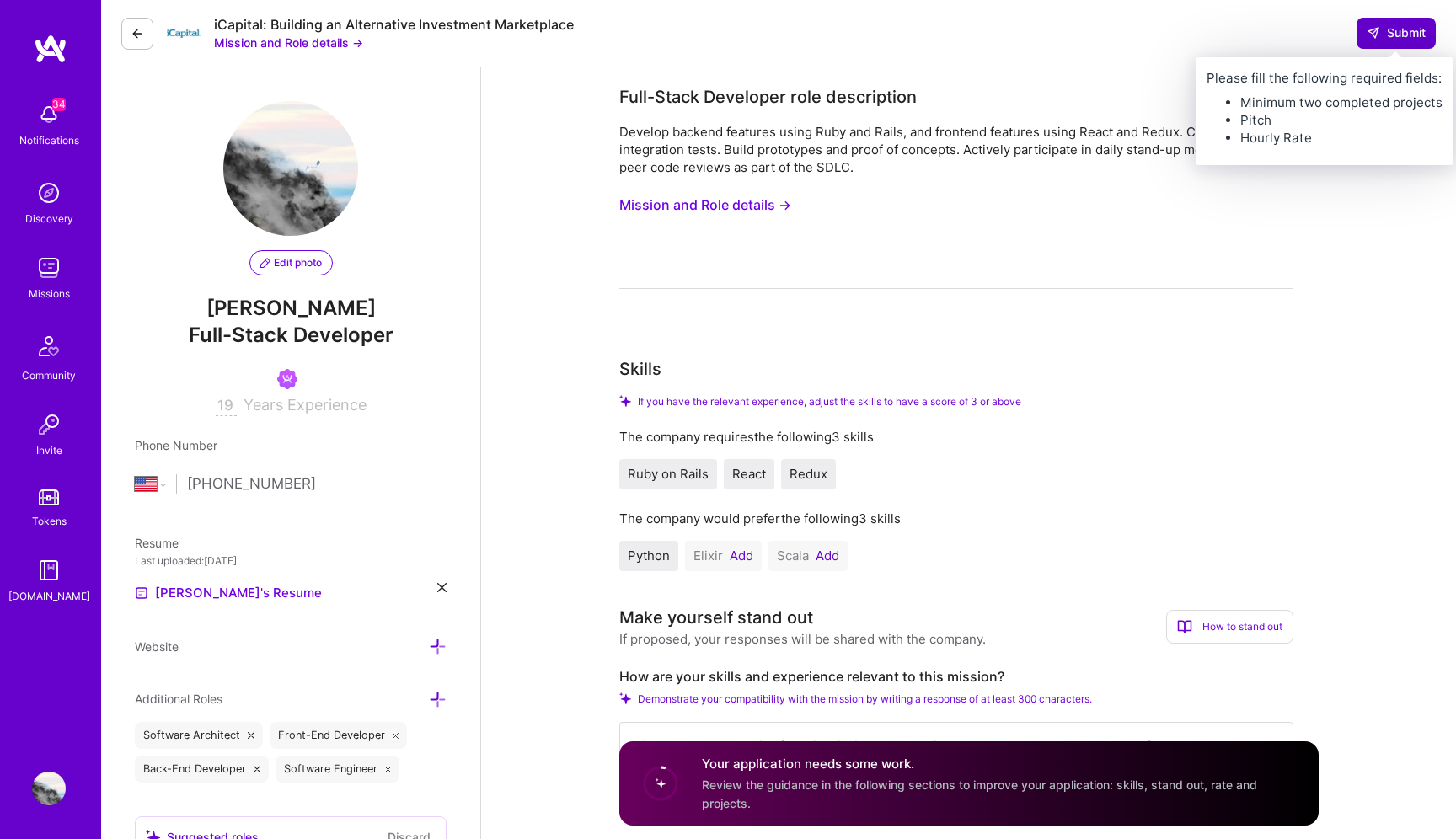
click at [1398, 45] on button "Submit" at bounding box center [1396, 33] width 79 height 31
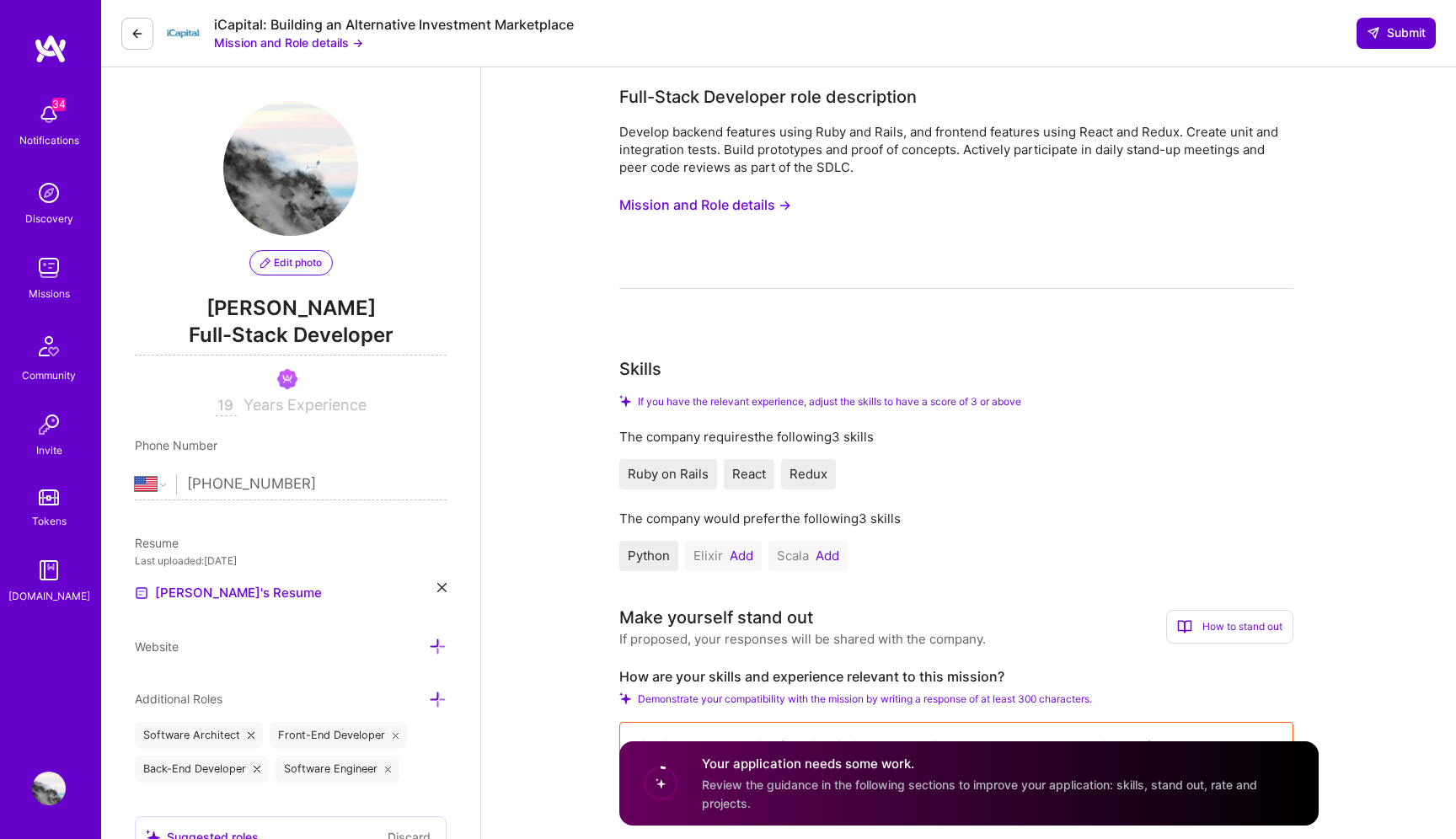
click at [1398, 45] on button "Submit" at bounding box center [1396, 33] width 79 height 31
click at [147, 36] on button at bounding box center [137, 34] width 32 height 32
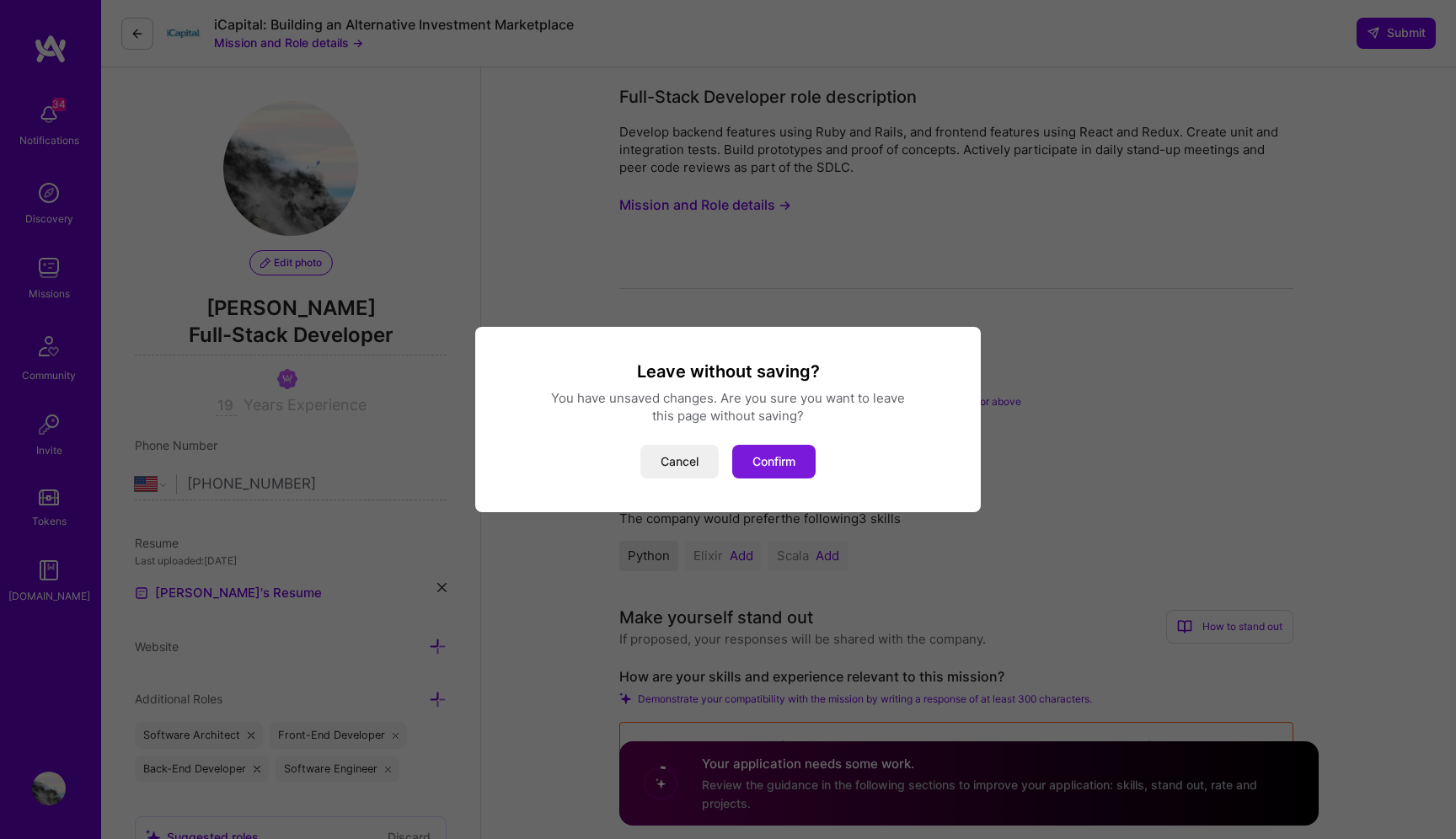
click at [791, 465] on button "Confirm" at bounding box center [774, 462] width 83 height 34
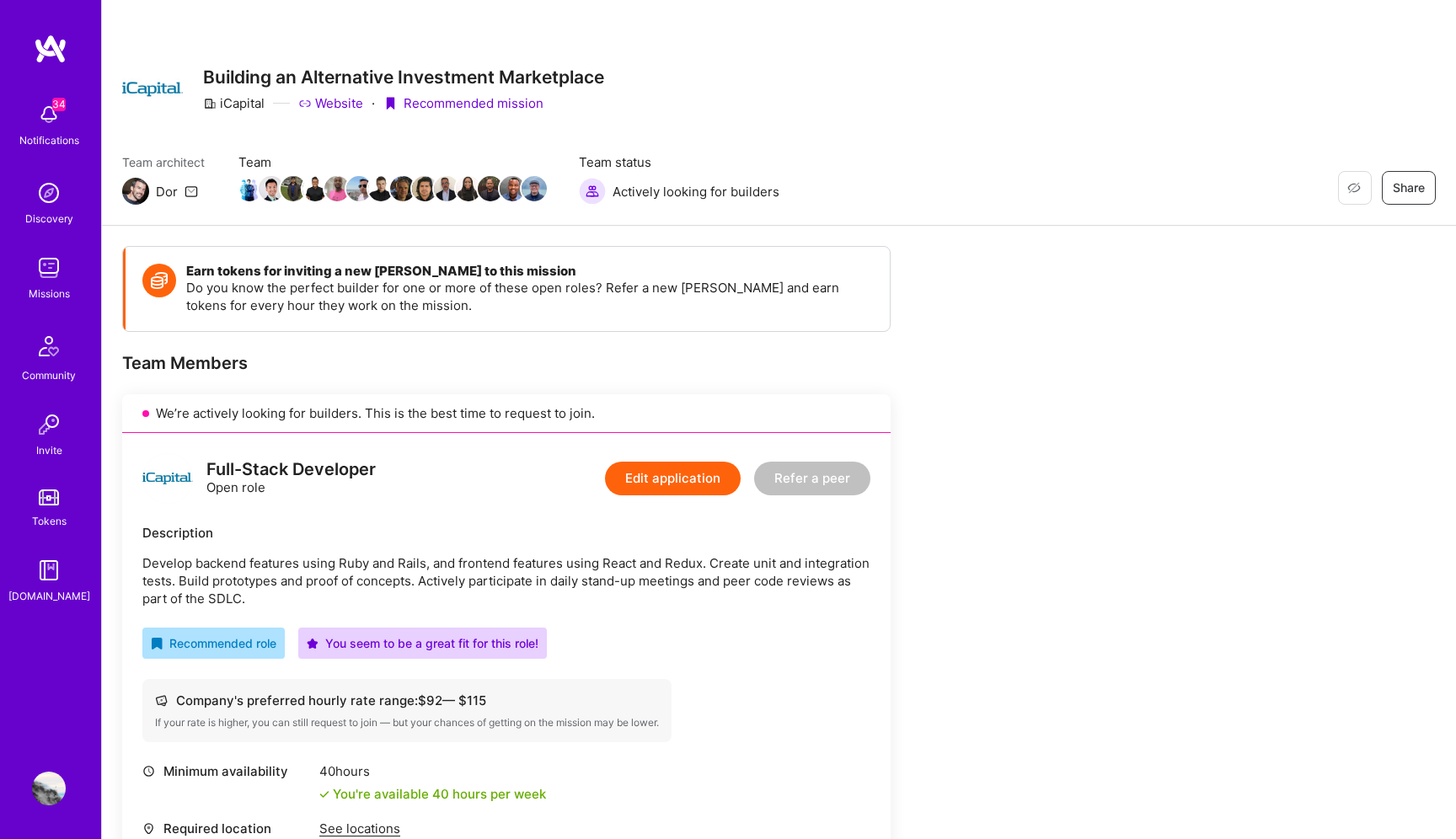
click at [49, 59] on img at bounding box center [51, 49] width 34 height 31
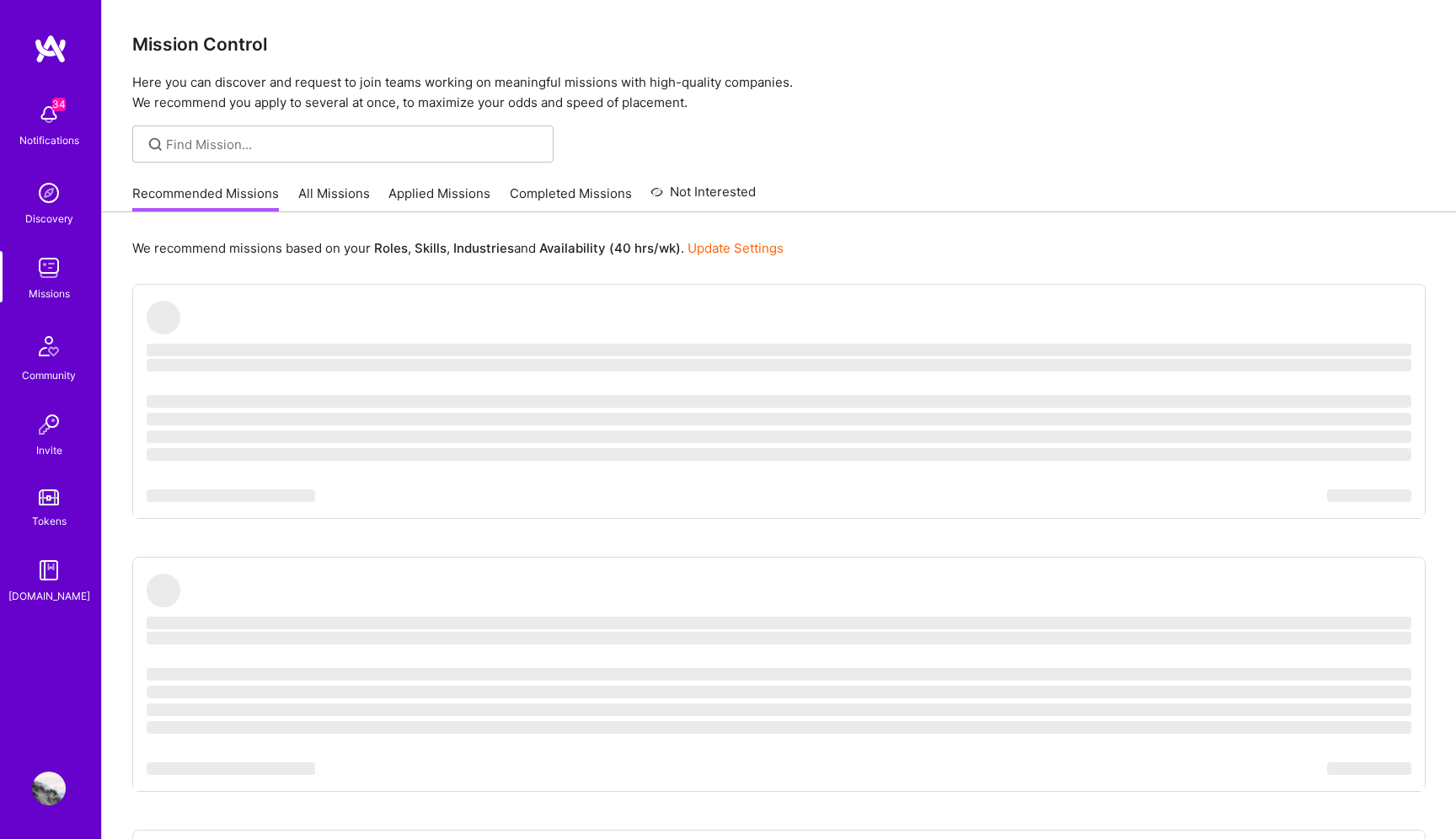
click at [432, 204] on link "Applied Missions" at bounding box center [440, 198] width 102 height 28
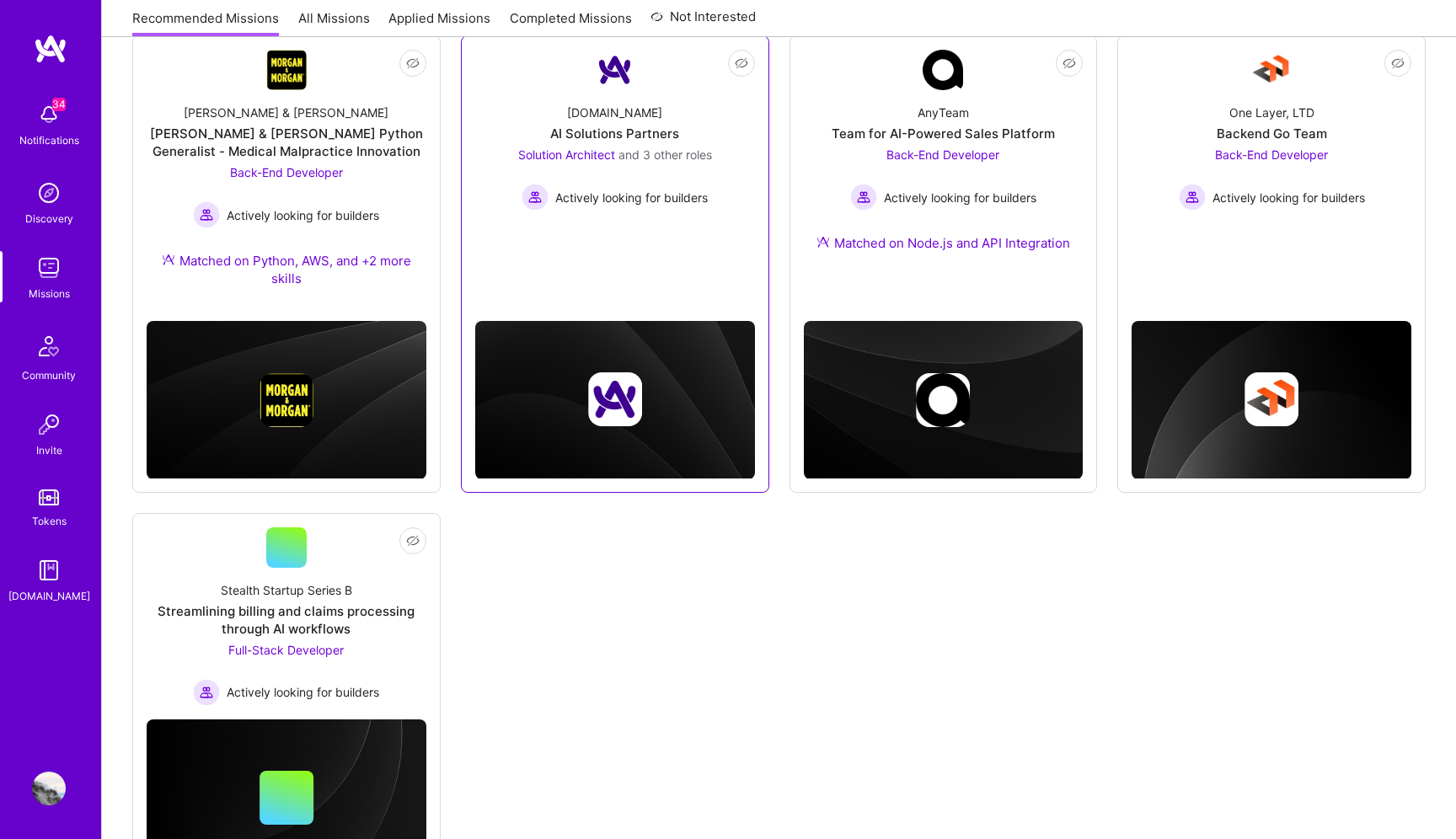
scroll to position [340, 0]
